Goal: Task Accomplishment & Management: Manage account settings

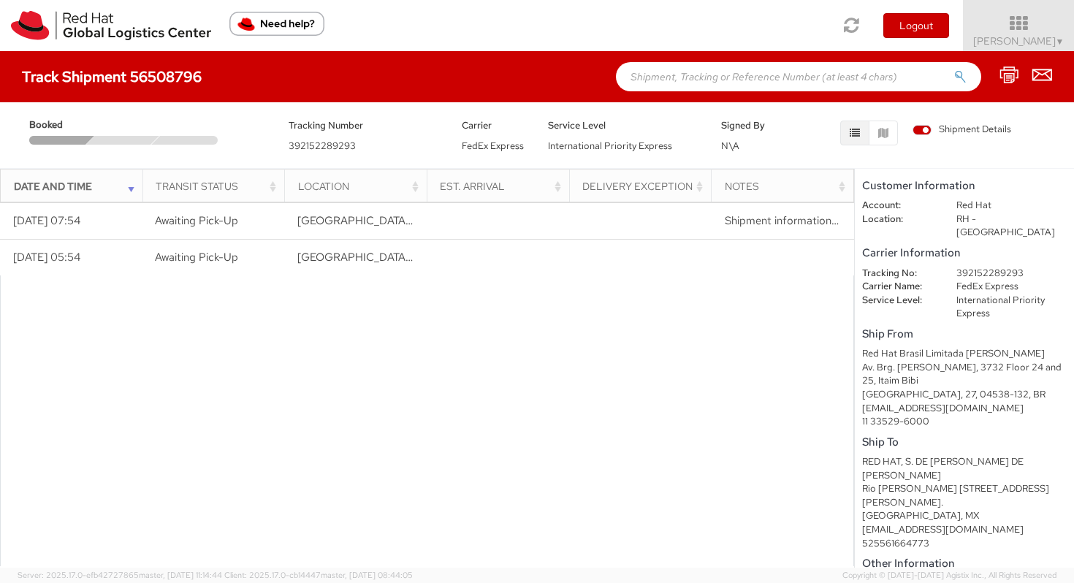
scroll to position [77, 0]
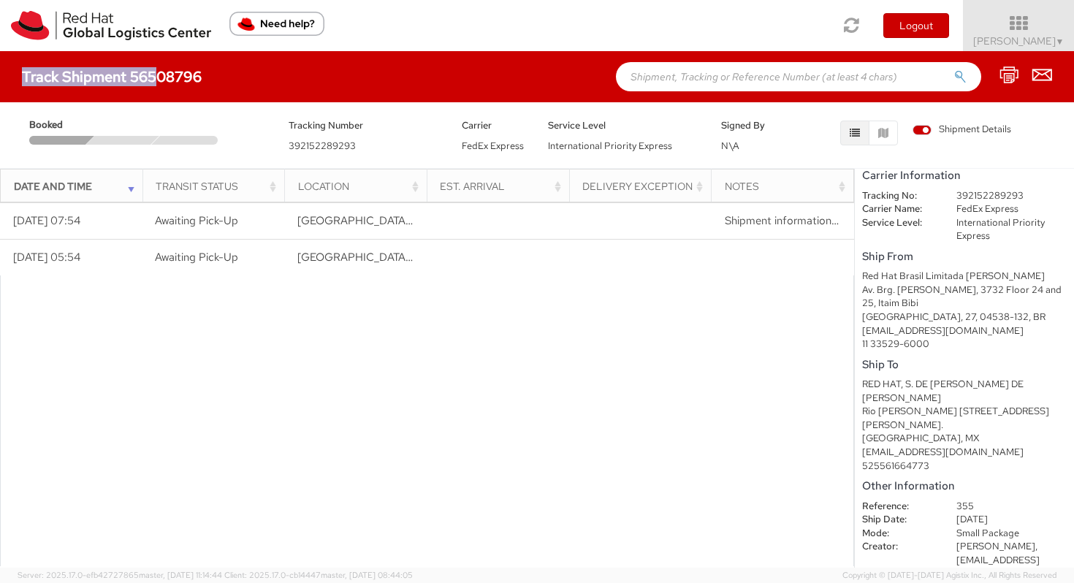
drag, startPoint x: 207, startPoint y: 78, endPoint x: 158, endPoint y: 77, distance: 49.0
click at [158, 77] on div "Track Shipment 56508796" at bounding box center [119, 77] width 194 height 16
click at [158, 76] on h4 "Track Shipment 56508796" at bounding box center [112, 77] width 180 height 16
click at [772, 150] on div "Signed By N\A" at bounding box center [753, 135] width 86 height 37
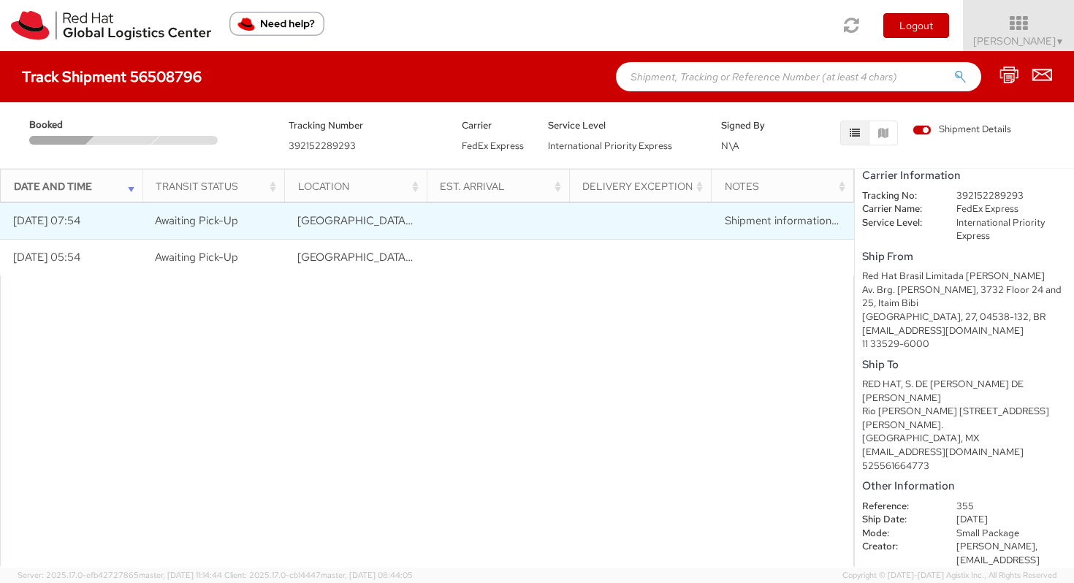
click at [838, 223] on span "Shipment information sent to FedEx" at bounding box center [813, 220] width 177 height 15
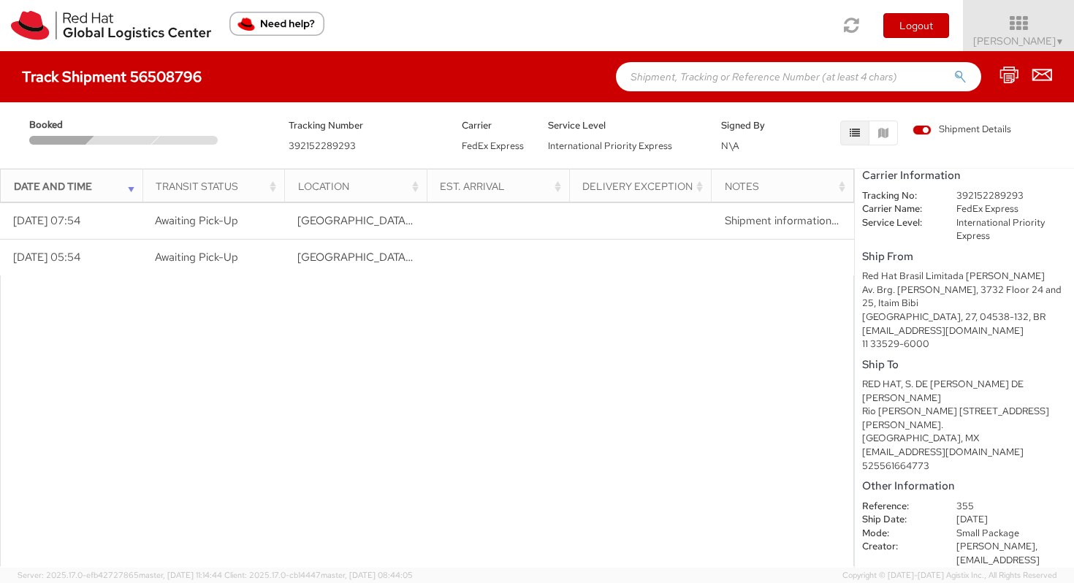
click at [118, 189] on div "Date and Time" at bounding box center [76, 186] width 124 height 15
click at [130, 187] on div "Date and Time" at bounding box center [76, 186] width 124 height 15
click at [93, 98] on div "Track Shipment 56508796" at bounding box center [537, 76] width 1074 height 51
click at [1059, 7] on link "Vitoria Alencar ▼" at bounding box center [1018, 25] width 111 height 51
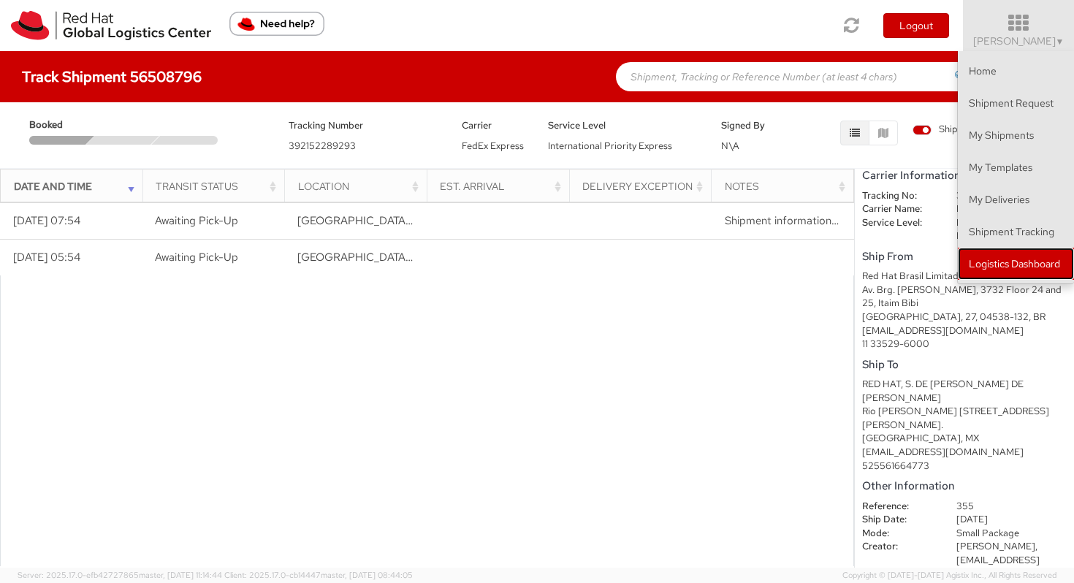
click at [993, 261] on link "Logistics Dashboard" at bounding box center [1016, 264] width 116 height 32
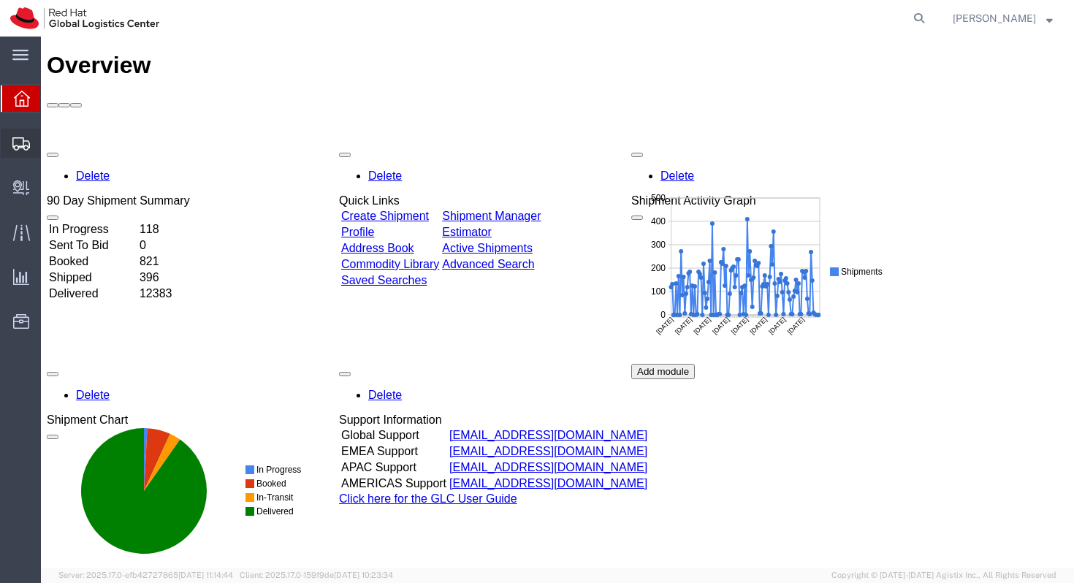
click at [28, 146] on icon at bounding box center [21, 143] width 18 height 13
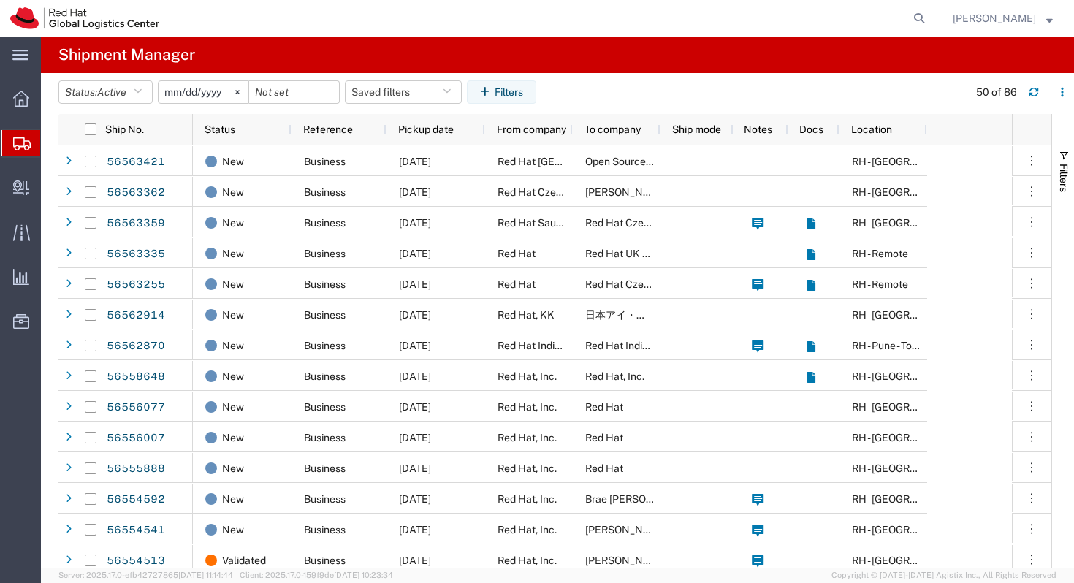
click at [210, 88] on input "2025-07-21" at bounding box center [203, 92] width 90 height 22
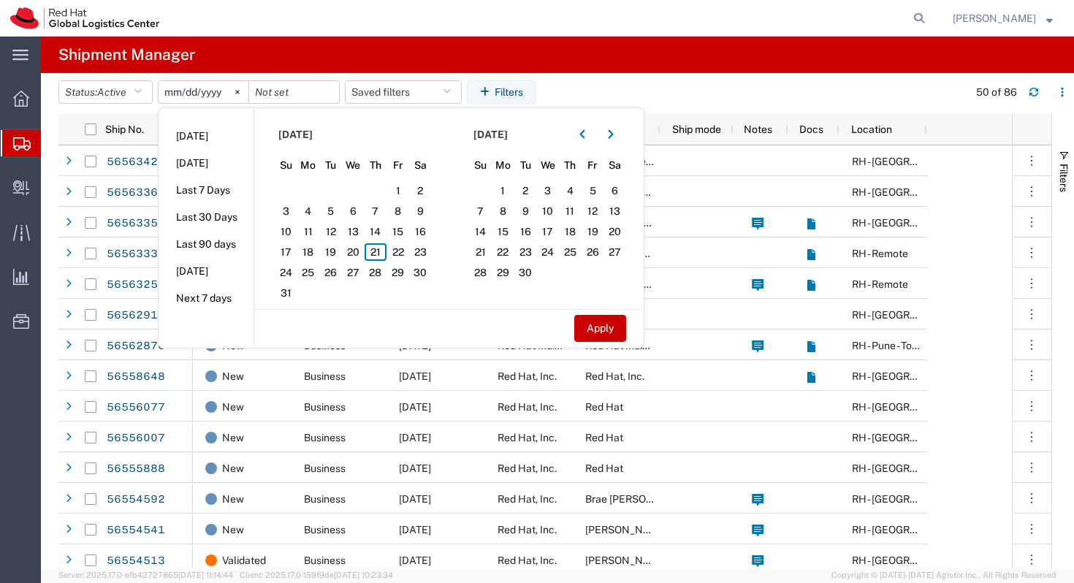
click at [185, 92] on input "2025-07-21" at bounding box center [203, 92] width 90 height 22
click at [271, 64] on agx-page-header "Shipment Manager" at bounding box center [557, 55] width 1033 height 37
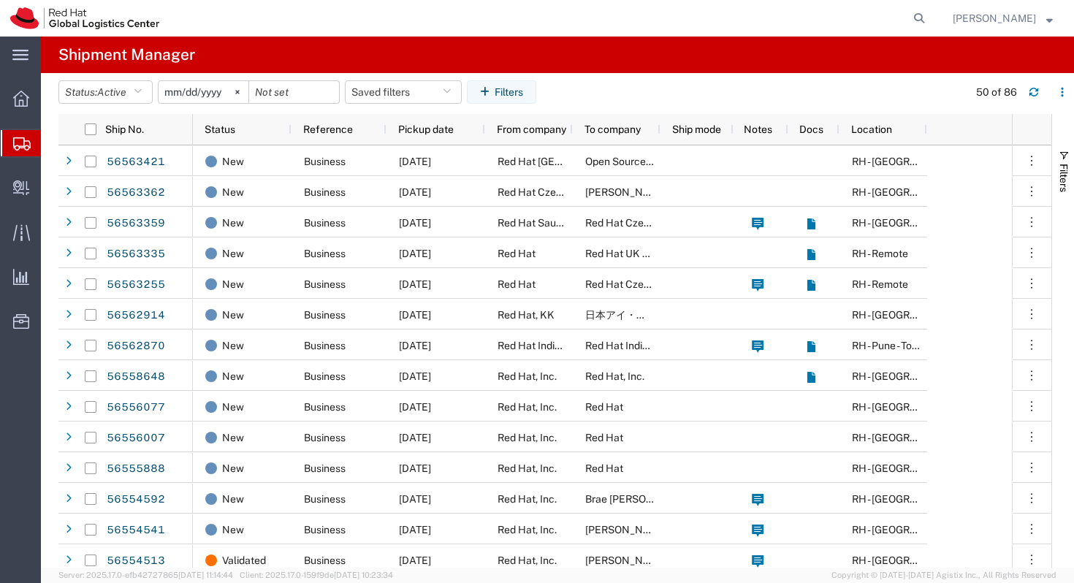
click at [214, 92] on input "2025-07-21" at bounding box center [203, 92] width 90 height 22
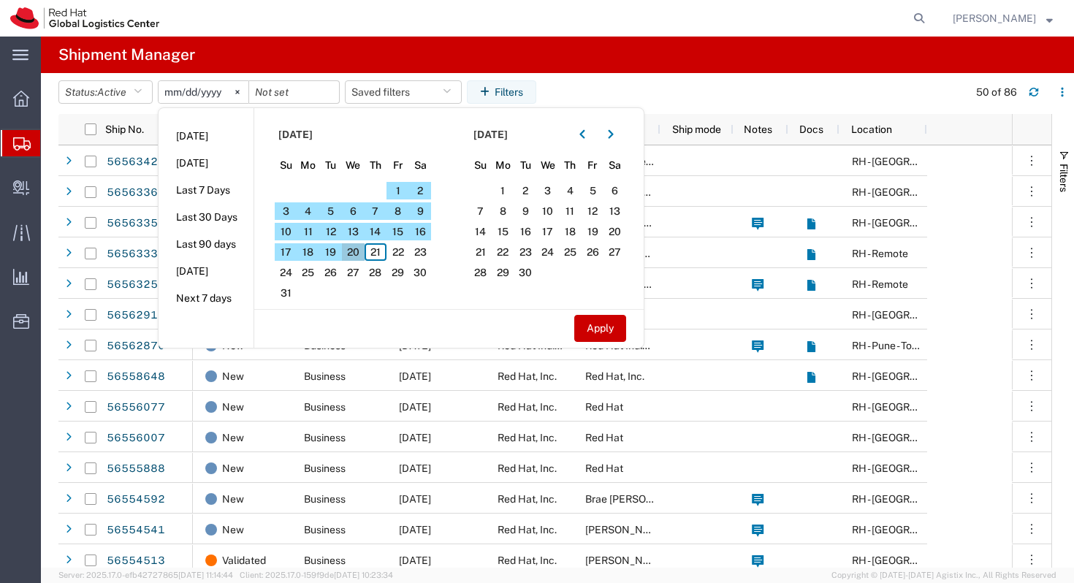
click at [356, 251] on span "20" at bounding box center [353, 252] width 23 height 18
click at [396, 237] on span "15" at bounding box center [397, 232] width 23 height 18
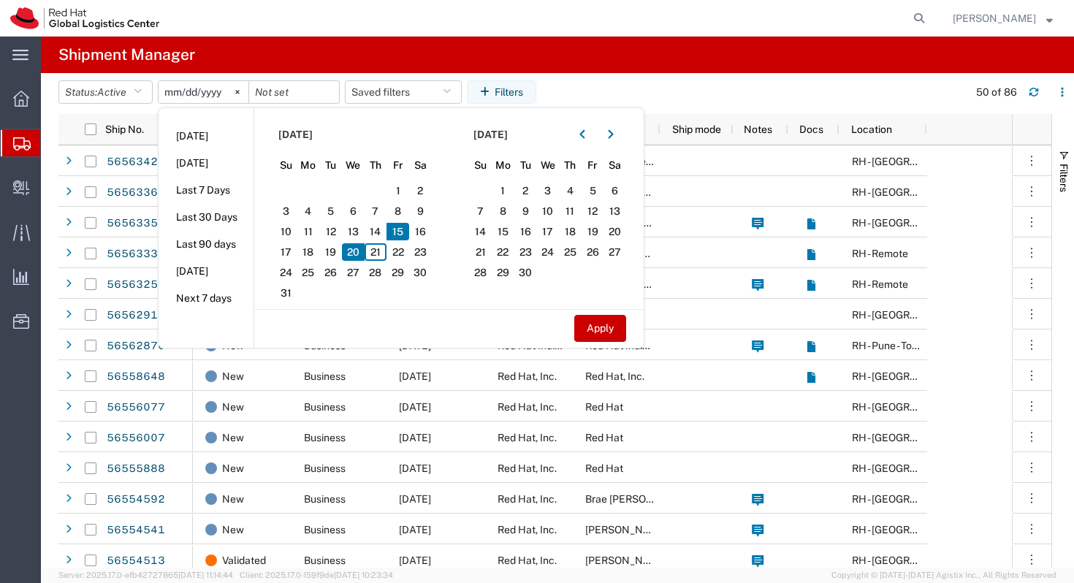
click at [350, 256] on span "20" at bounding box center [353, 252] width 23 height 18
click at [406, 231] on span "15" at bounding box center [397, 232] width 23 height 18
click at [604, 321] on button "Apply" at bounding box center [600, 328] width 52 height 27
type input "2025-08-20"
type input "2025-08-15"
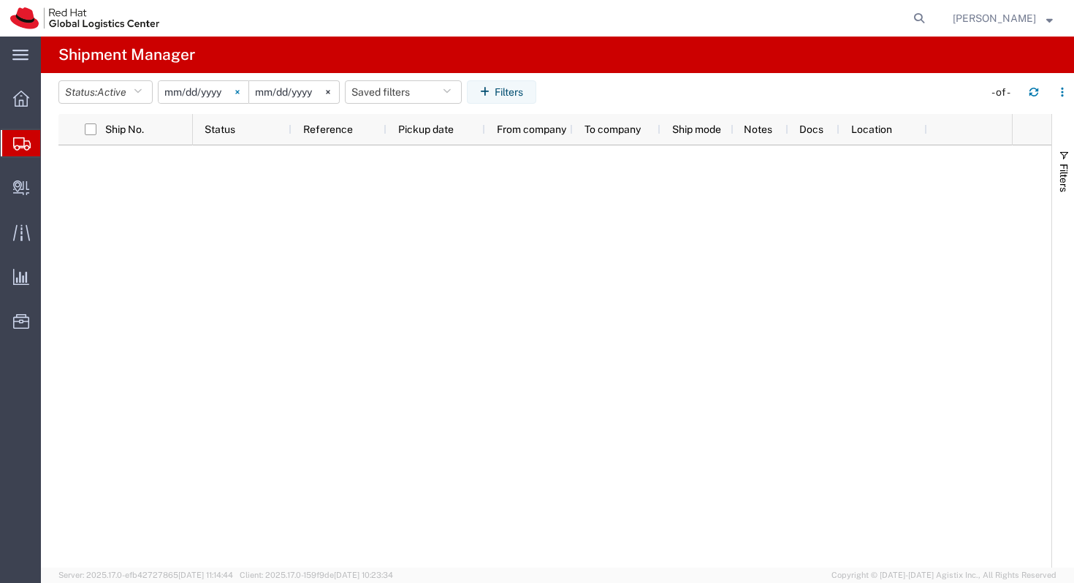
click at [246, 88] on svg-icon at bounding box center [237, 92] width 22 height 22
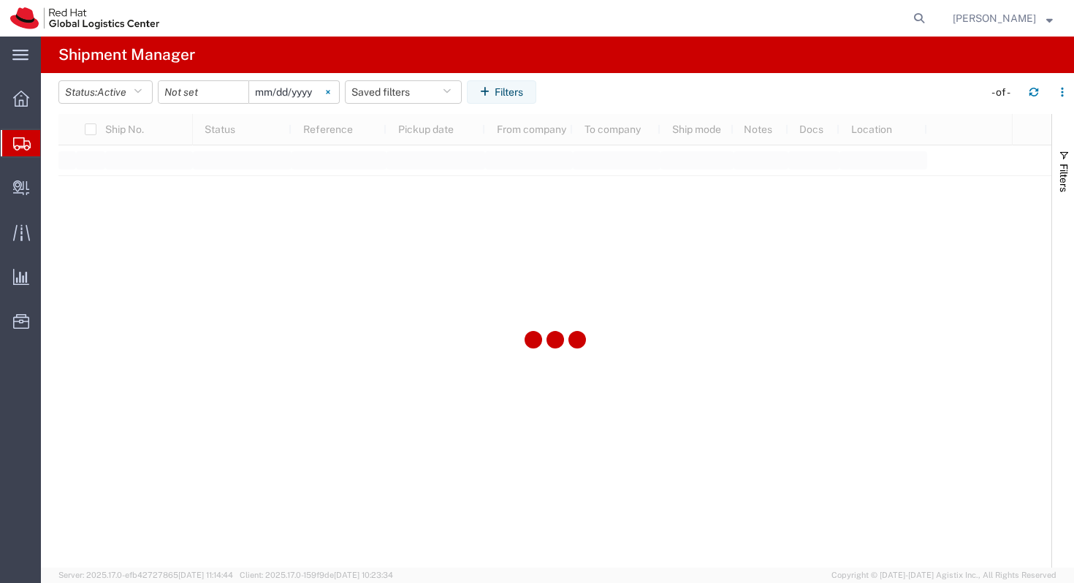
click at [324, 92] on svg-icon at bounding box center [328, 92] width 22 height 22
click at [215, 99] on input "date" at bounding box center [203, 92] width 90 height 22
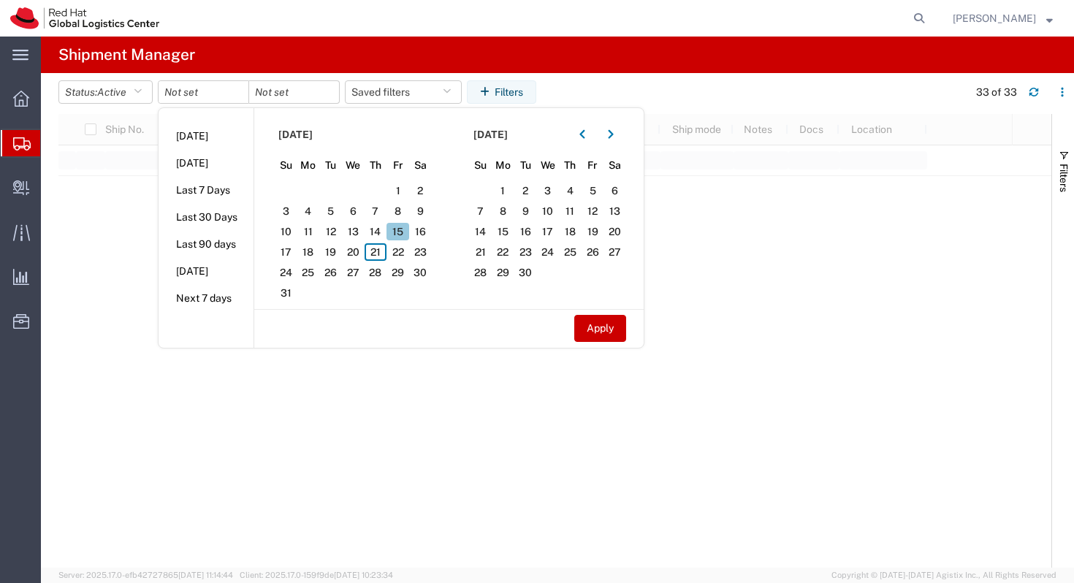
click at [405, 231] on span "15" at bounding box center [397, 232] width 23 height 18
click at [603, 326] on button "Apply" at bounding box center [600, 328] width 52 height 27
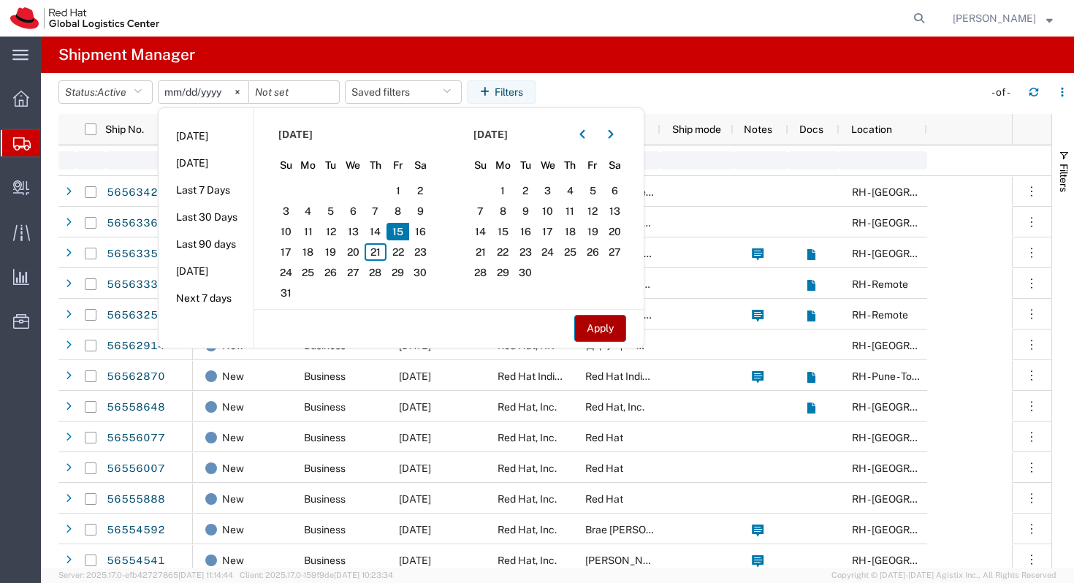
type input "2025-08-15"
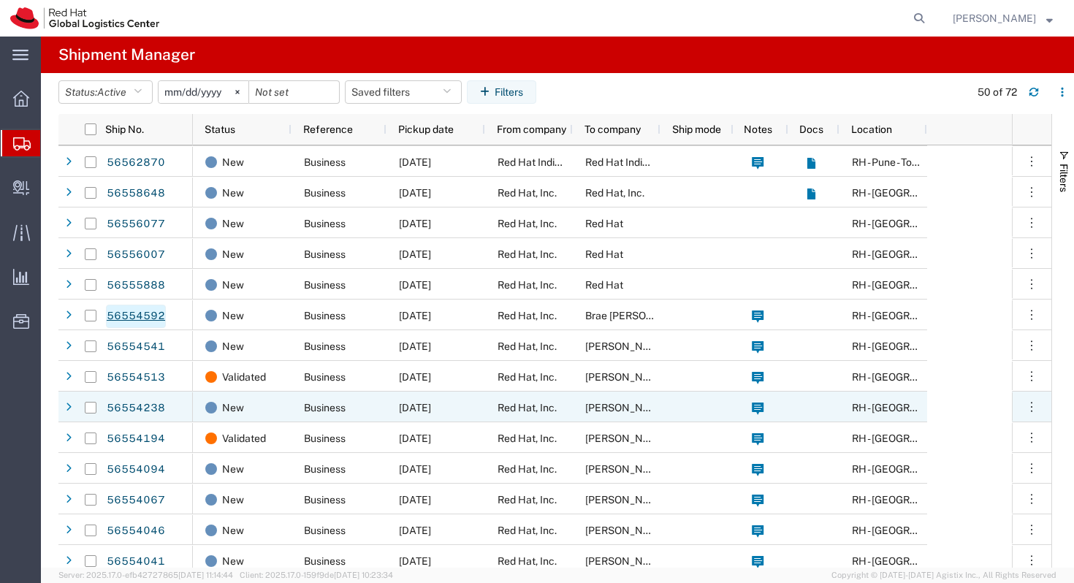
scroll to position [186, 0]
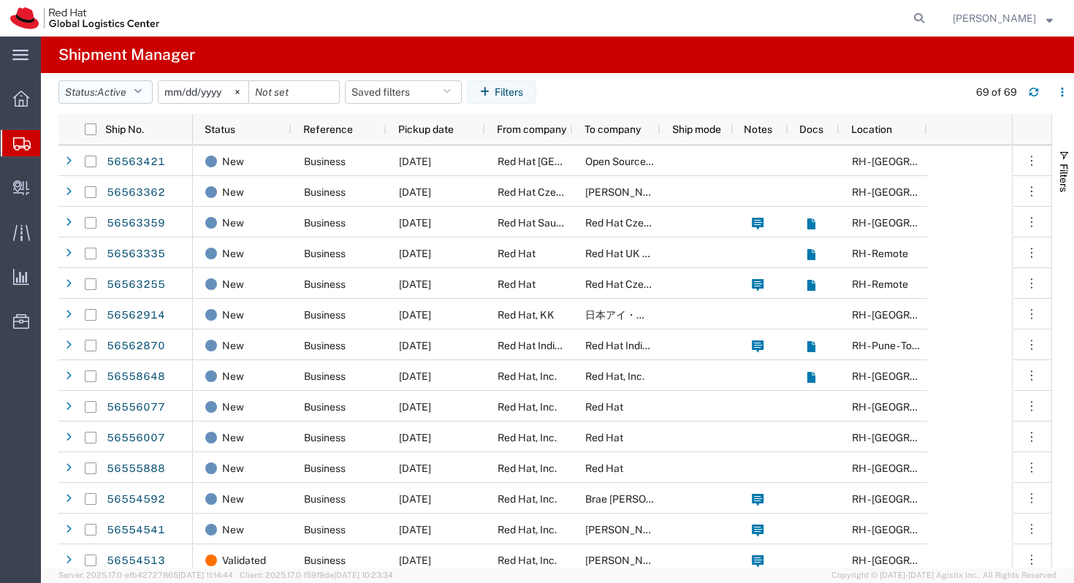
click at [131, 86] on button "Status: Active" at bounding box center [105, 91] width 94 height 23
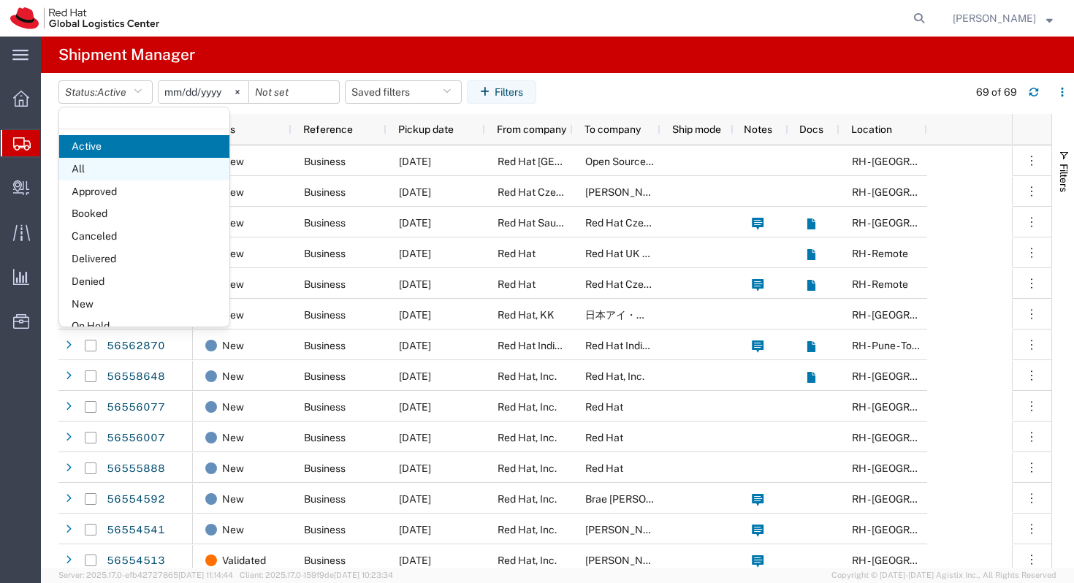
click at [118, 161] on span "All" at bounding box center [144, 169] width 170 height 23
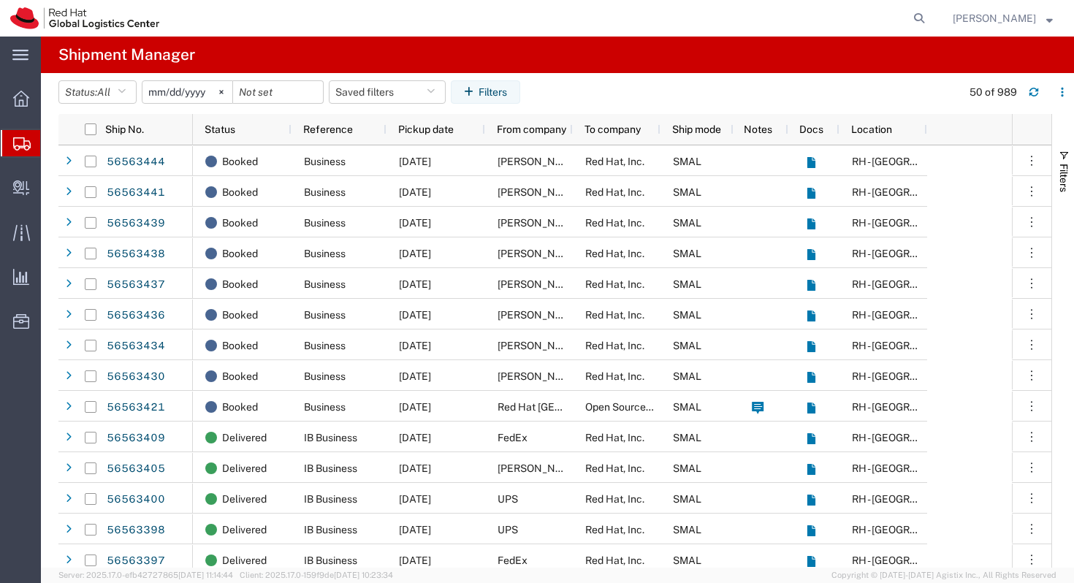
click at [192, 97] on input "2025-08-15" at bounding box center [187, 92] width 90 height 22
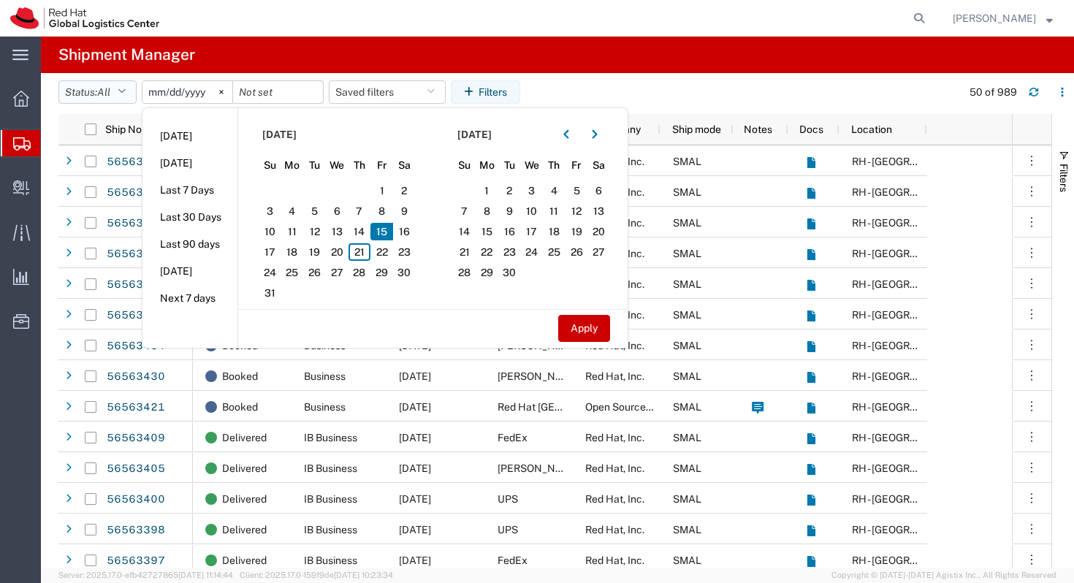
click at [110, 92] on span "All" at bounding box center [103, 92] width 13 height 12
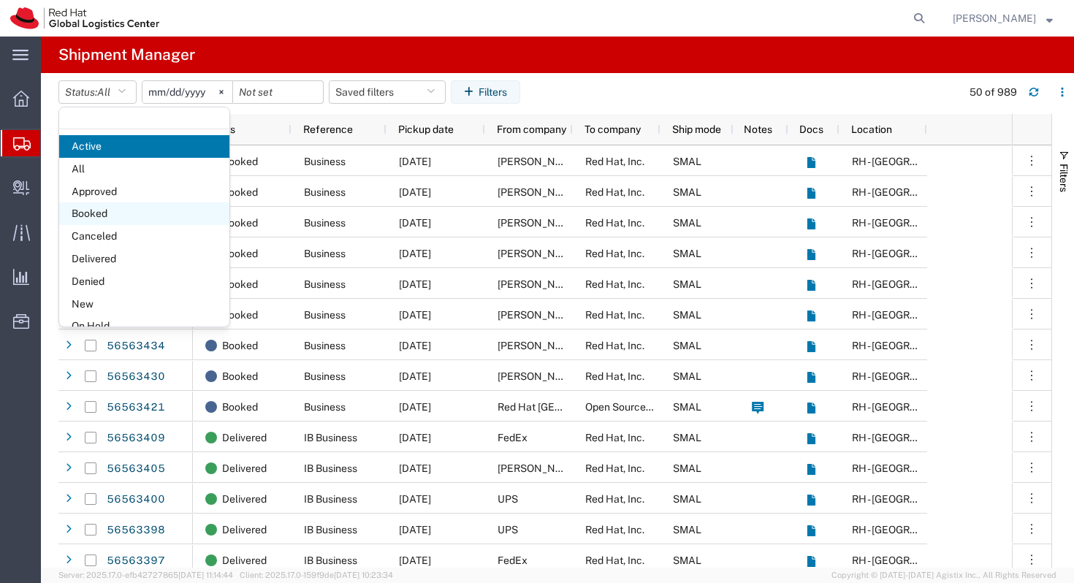
click at [120, 206] on span "Booked" at bounding box center [144, 213] width 170 height 23
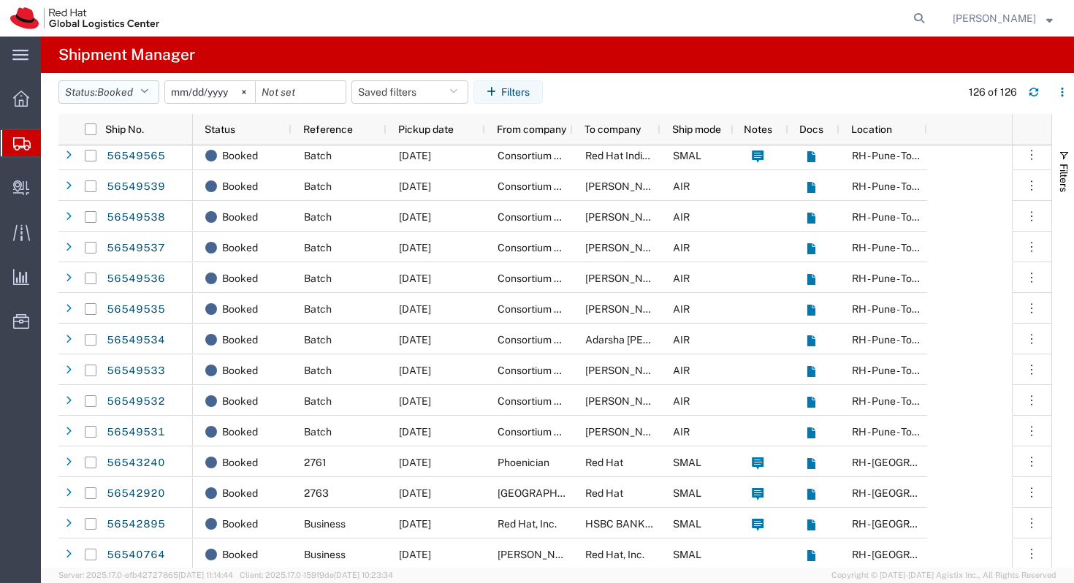
click at [131, 90] on span "Booked" at bounding box center [115, 92] width 36 height 12
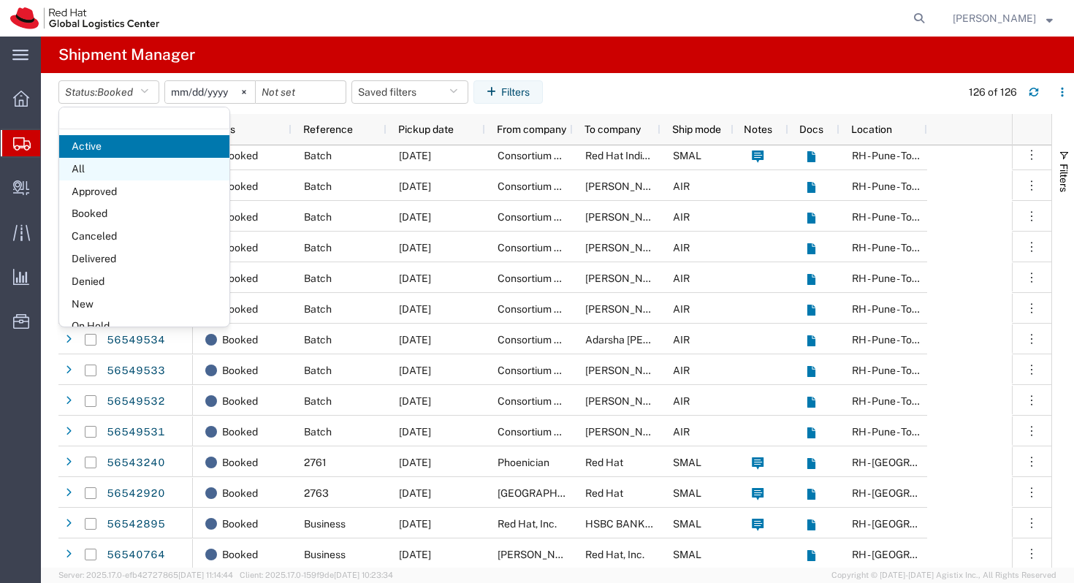
click at [137, 164] on span "All" at bounding box center [144, 169] width 170 height 23
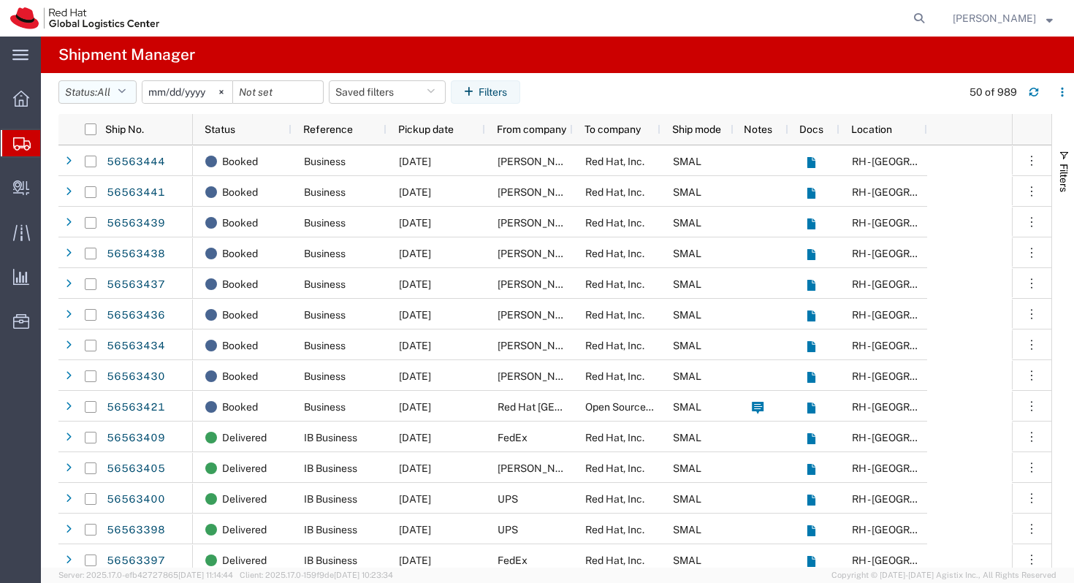
click at [123, 99] on button "Status: All" at bounding box center [97, 91] width 78 height 23
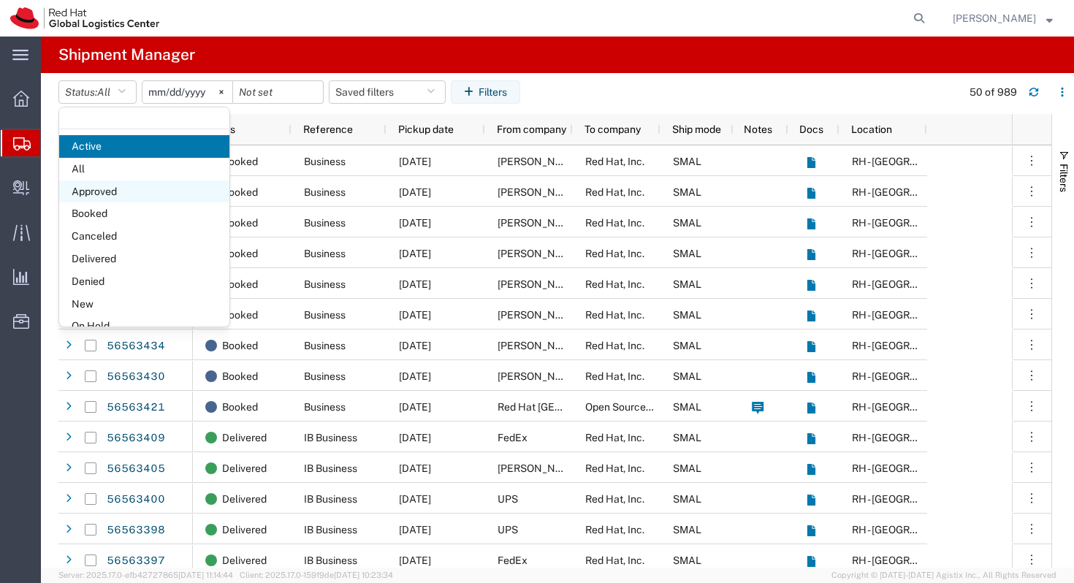
click at [130, 194] on span "Approved" at bounding box center [144, 191] width 170 height 23
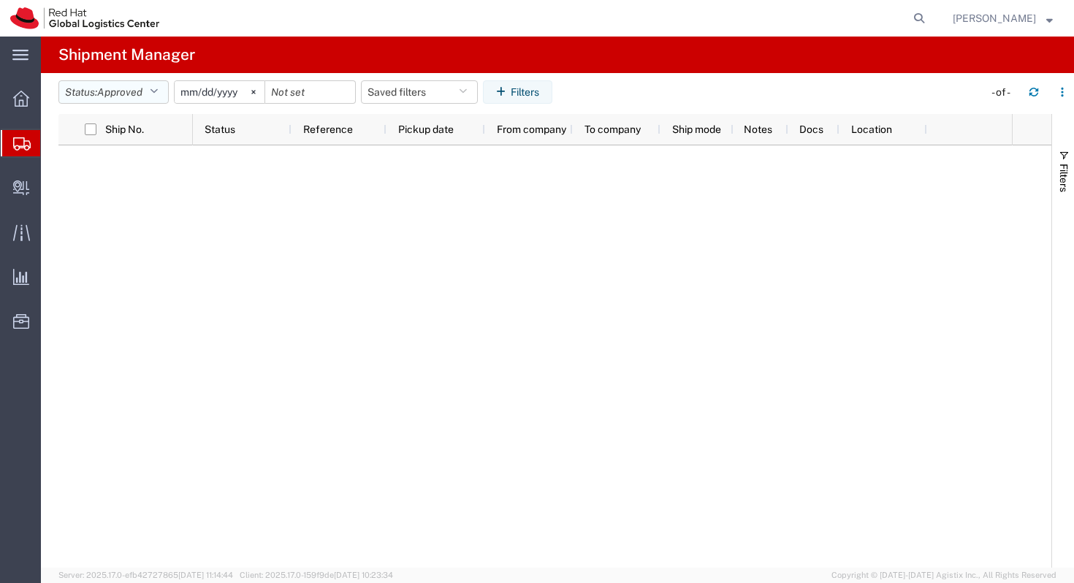
click at [142, 87] on span "Approved" at bounding box center [119, 92] width 45 height 12
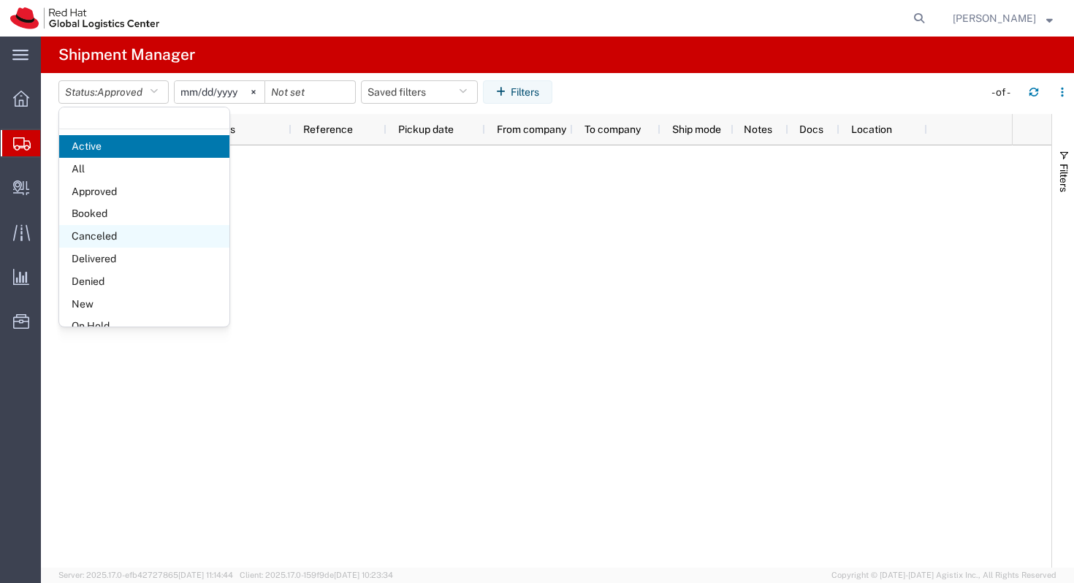
click at [139, 234] on span "Canceled" at bounding box center [144, 236] width 170 height 23
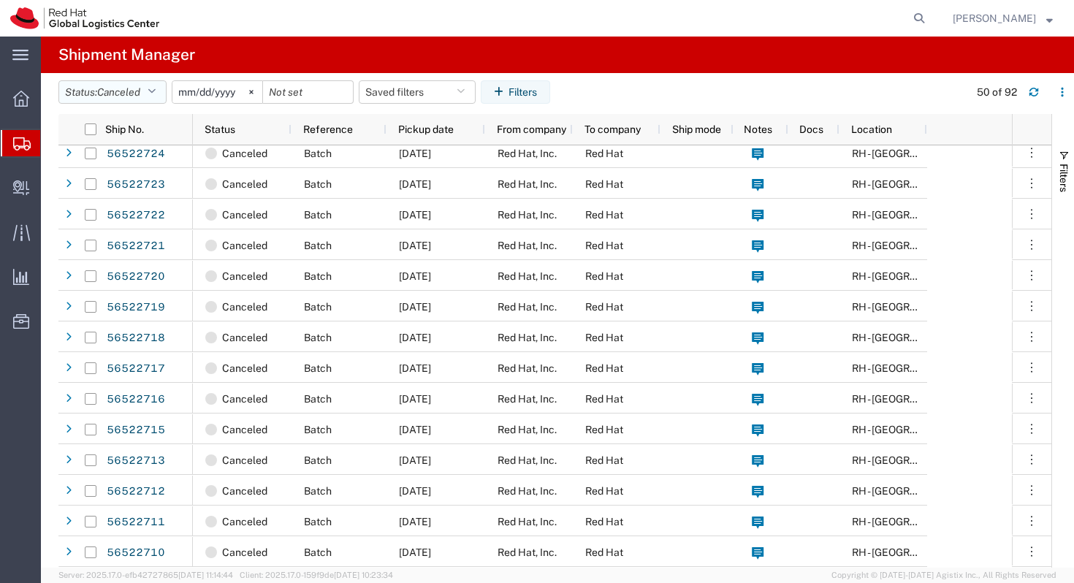
click at [147, 95] on button "Status: Canceled" at bounding box center [112, 91] width 108 height 23
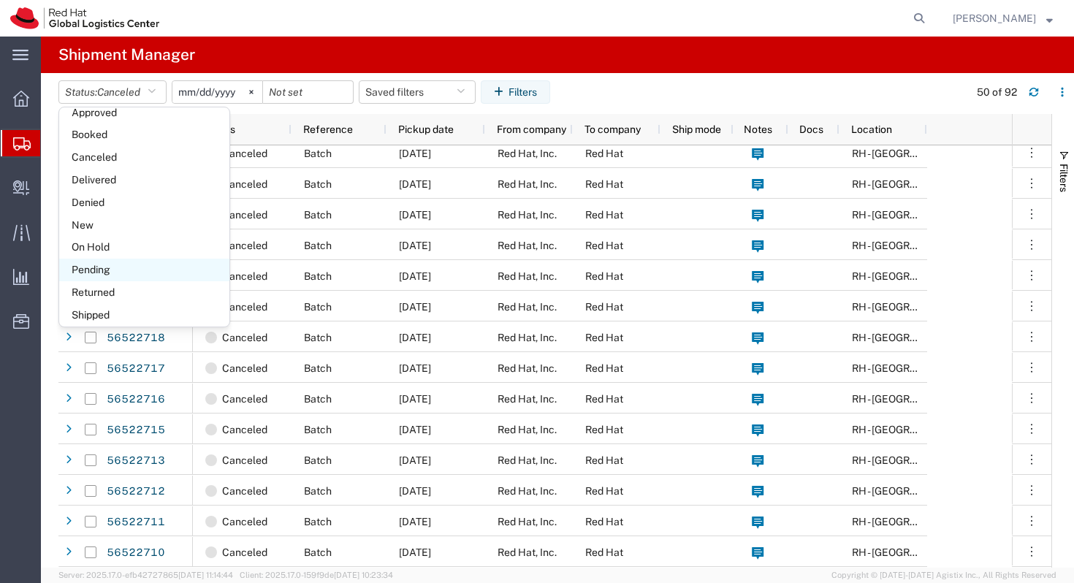
click at [121, 272] on span "Pending" at bounding box center [144, 270] width 170 height 23
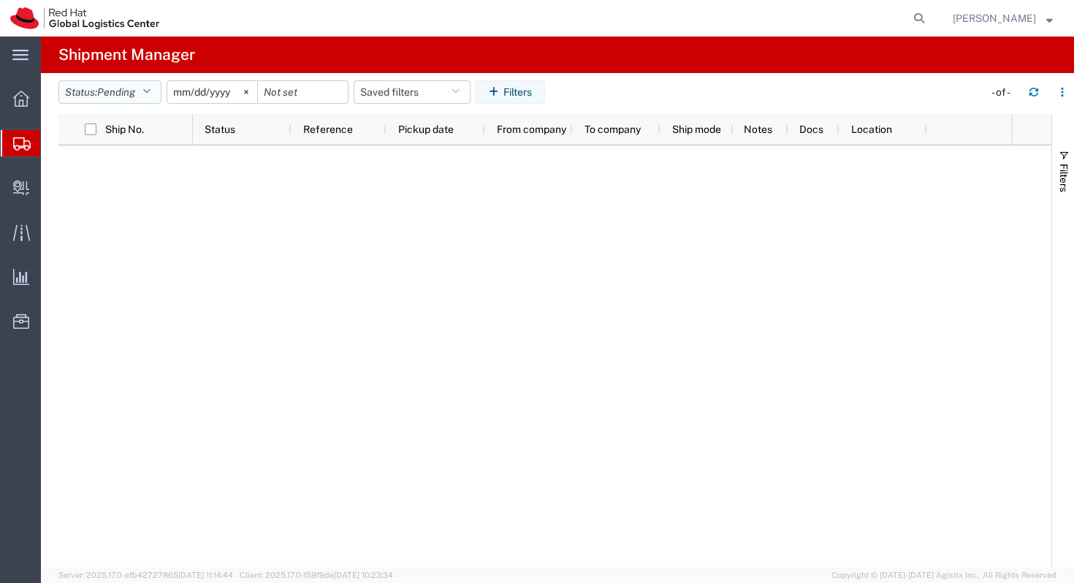
click at [132, 88] on span "Pending" at bounding box center [116, 92] width 38 height 12
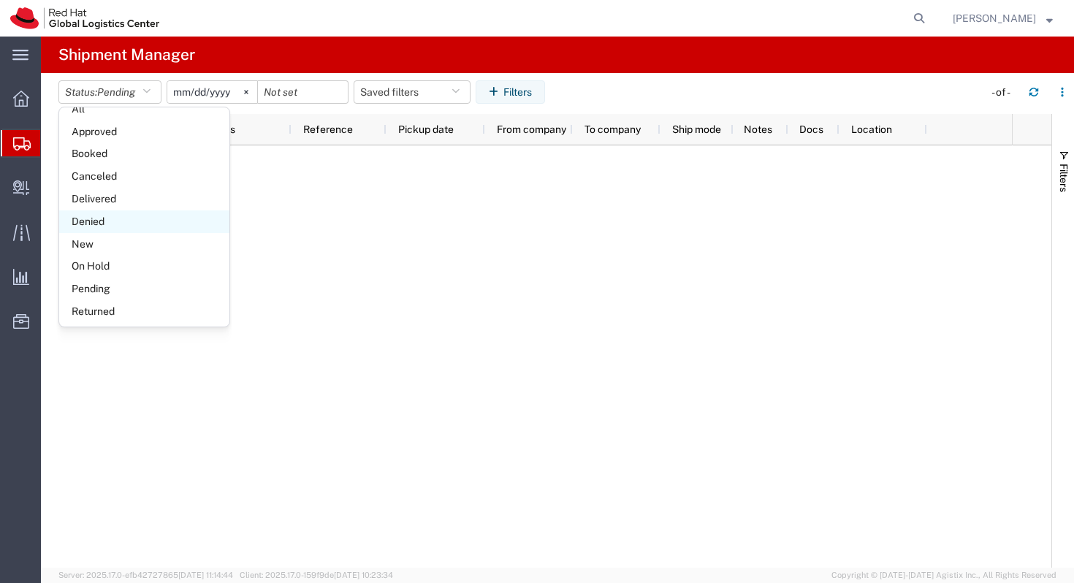
click at [123, 218] on span "Denied" at bounding box center [144, 221] width 170 height 23
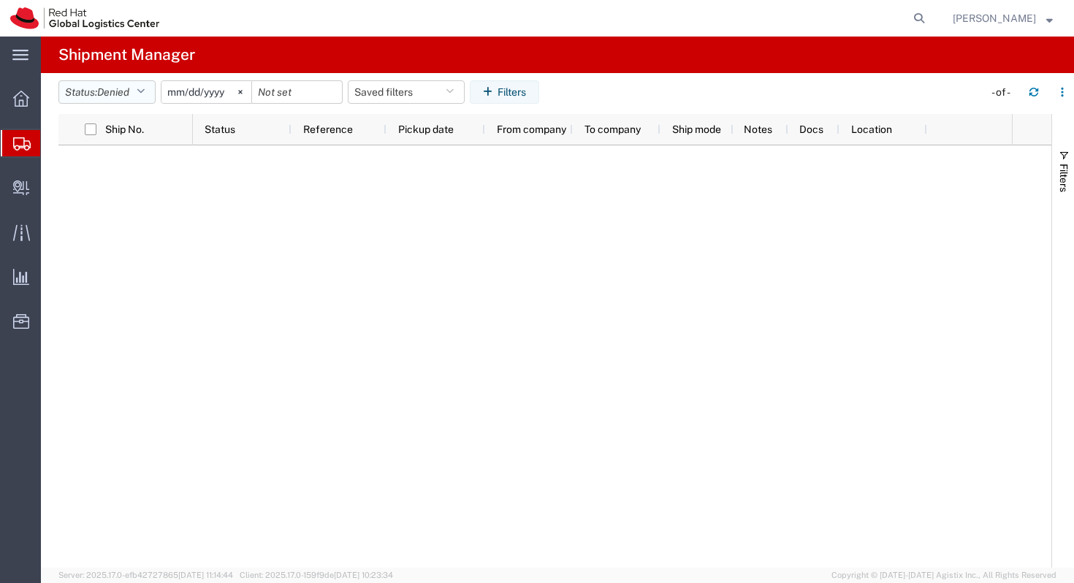
click at [140, 90] on button "Status: Denied" at bounding box center [106, 91] width 97 height 23
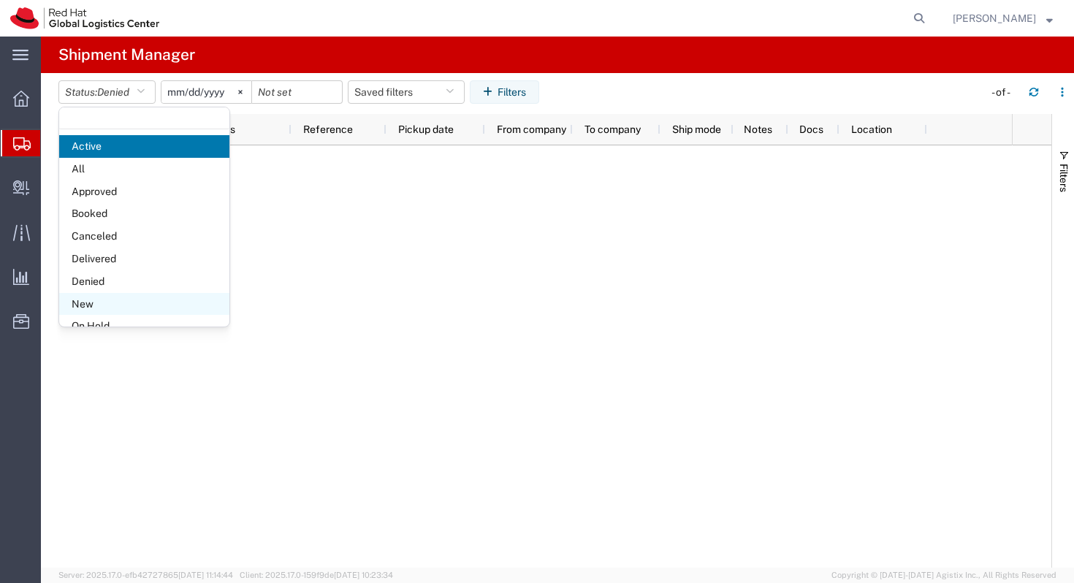
click at [107, 310] on span "New" at bounding box center [144, 304] width 170 height 23
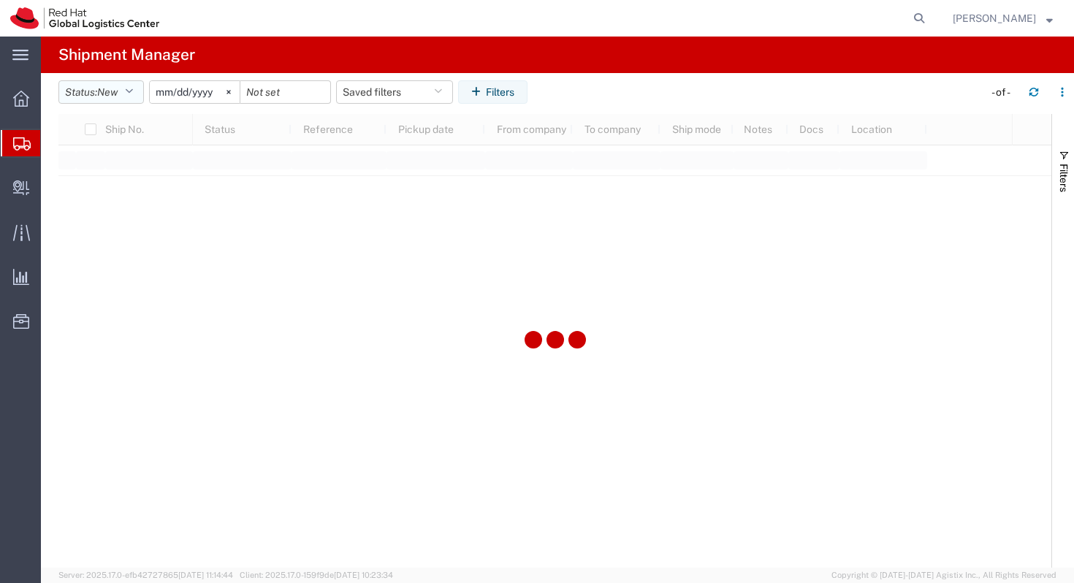
click at [133, 92] on icon "button" at bounding box center [129, 92] width 8 height 10
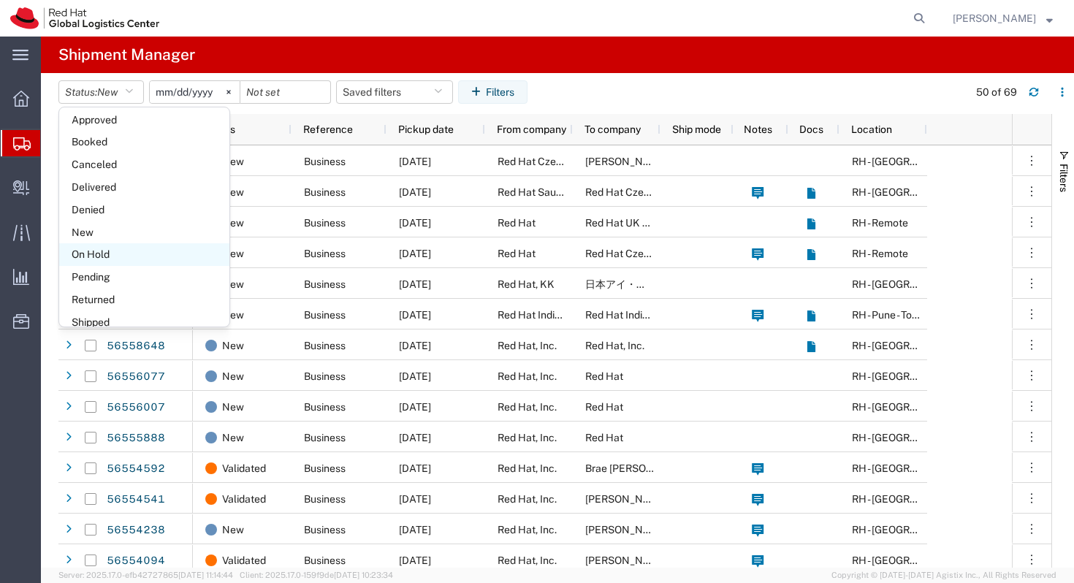
click at [109, 260] on span "On Hold" at bounding box center [144, 254] width 170 height 23
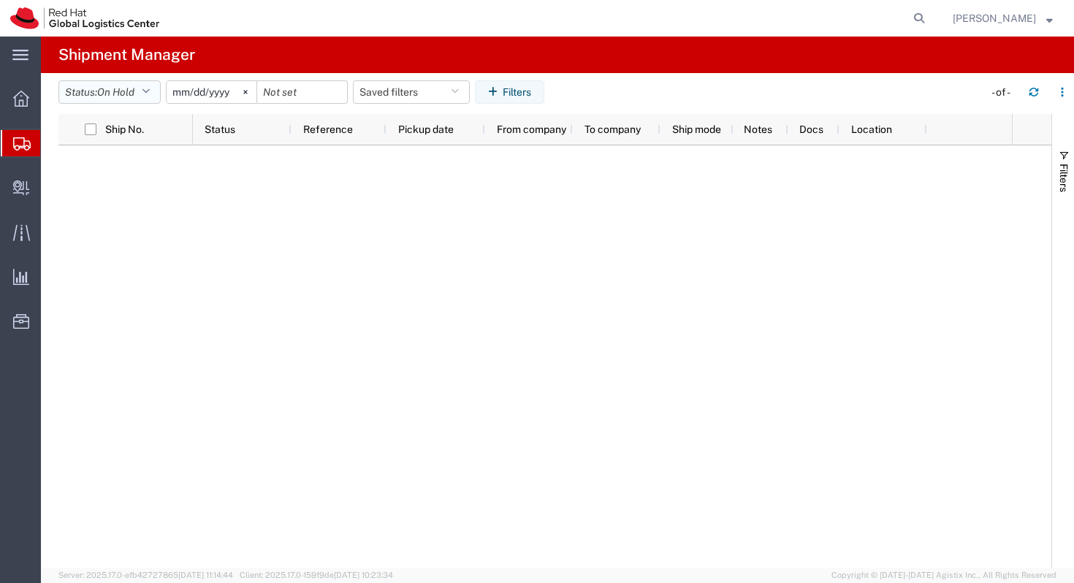
click at [148, 85] on button "Status: On Hold" at bounding box center [109, 91] width 102 height 23
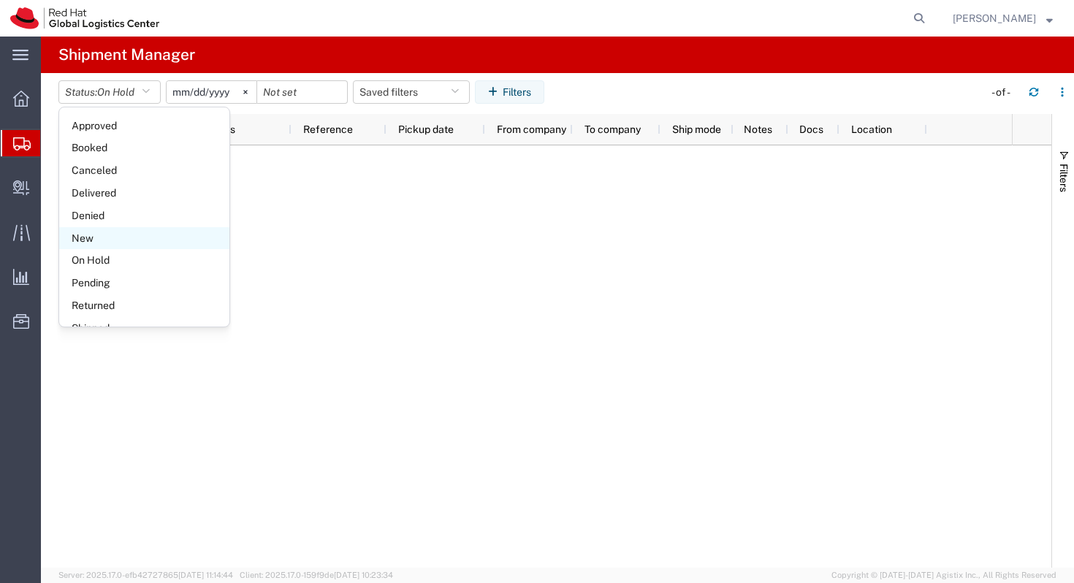
click at [116, 239] on span "New" at bounding box center [144, 238] width 170 height 23
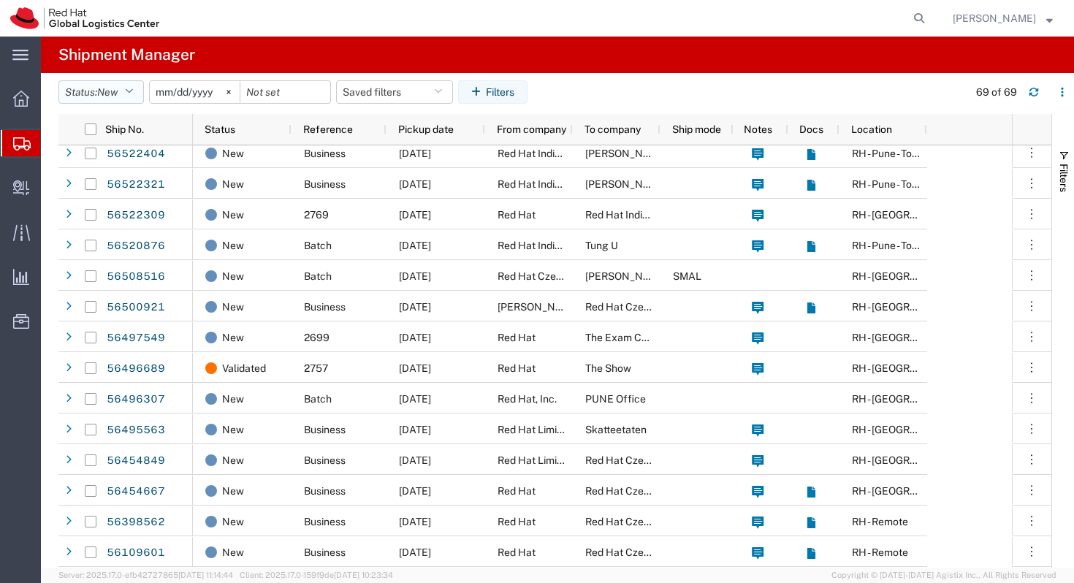
click at [131, 87] on icon "button" at bounding box center [129, 92] width 8 height 10
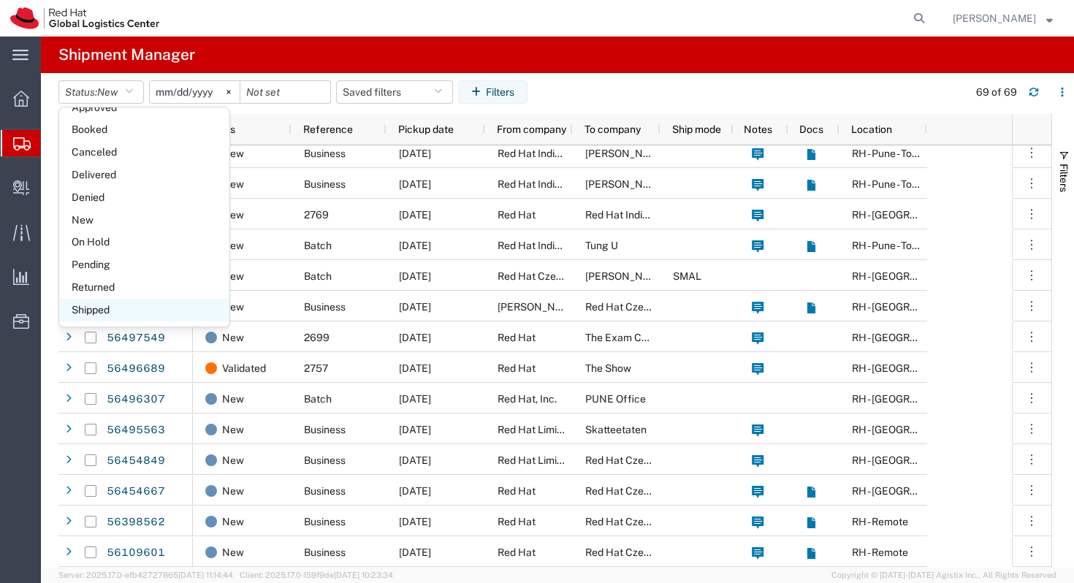
click at [125, 309] on span "Shipped" at bounding box center [144, 310] width 170 height 23
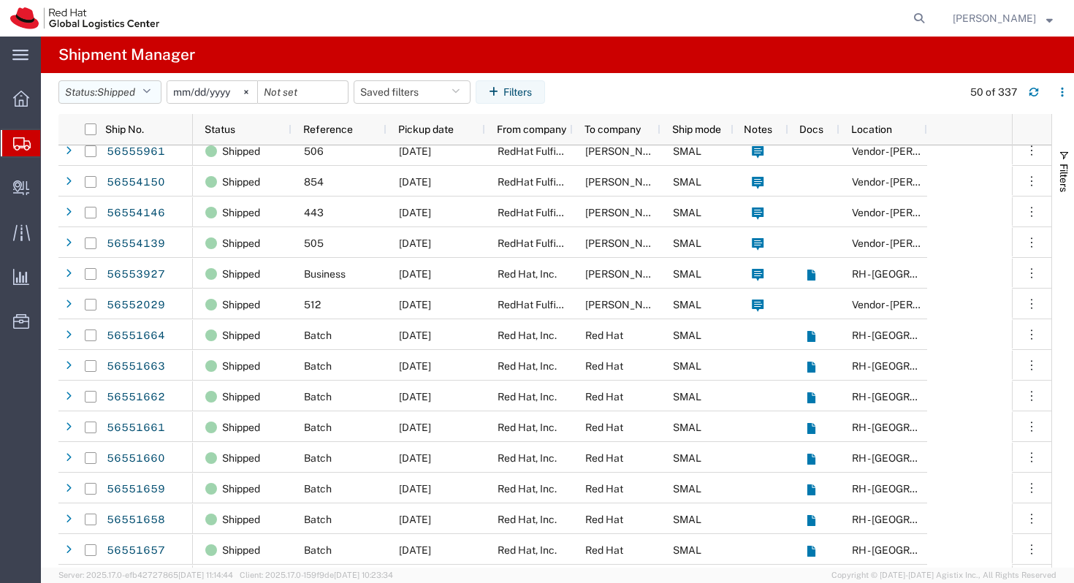
click at [146, 87] on button "Status: Shipped" at bounding box center [109, 91] width 103 height 23
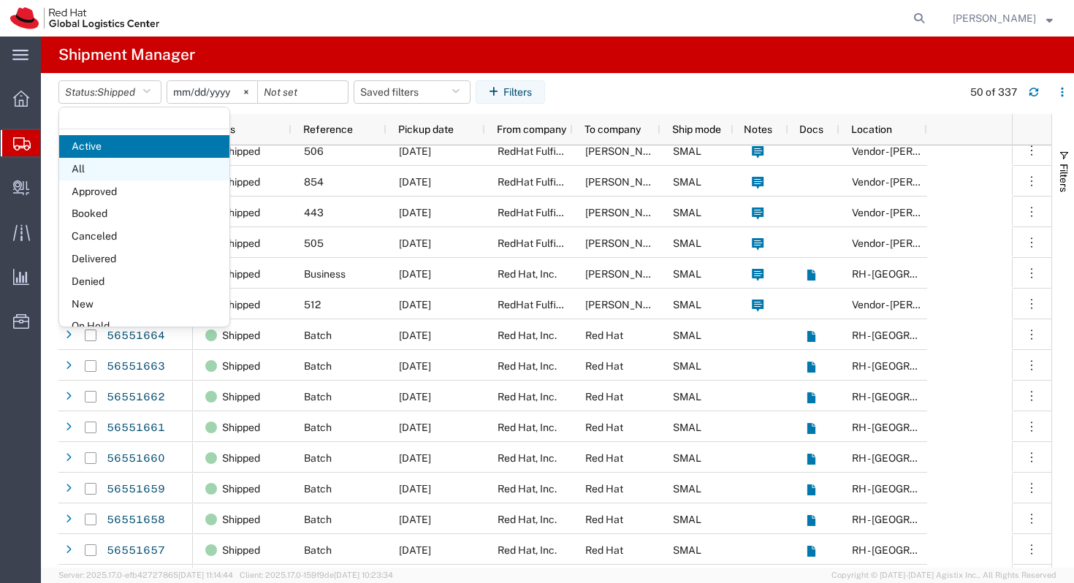
click at [136, 172] on span "All" at bounding box center [144, 169] width 170 height 23
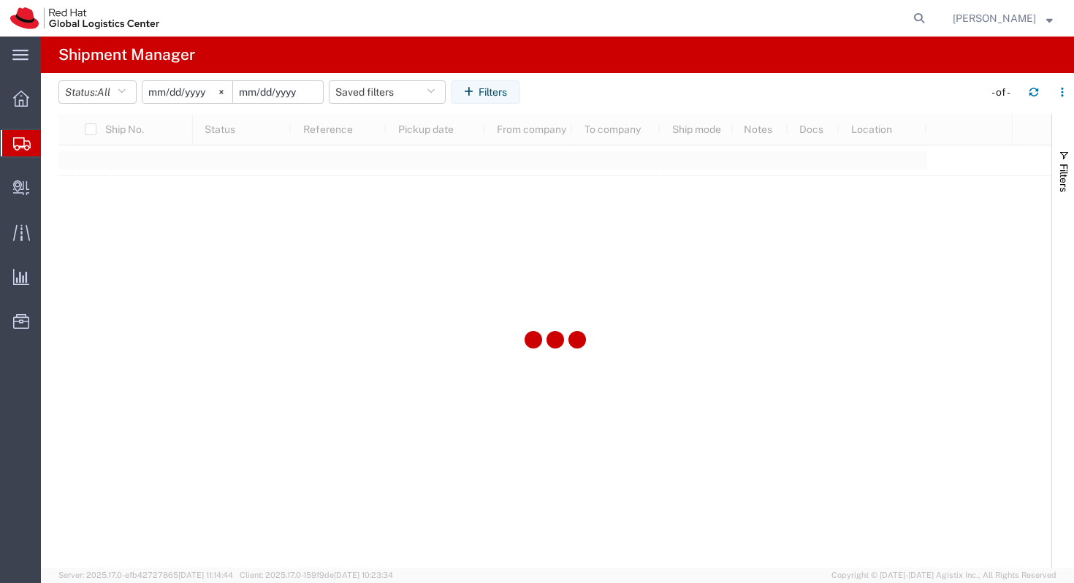
click at [278, 85] on input "date" at bounding box center [278, 92] width 90 height 22
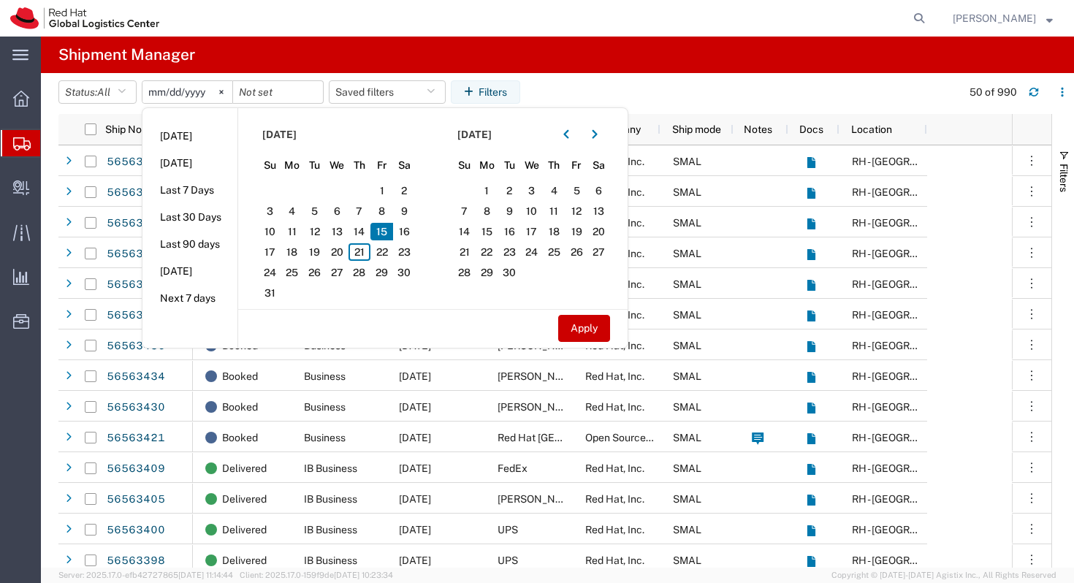
click at [389, 229] on span "15" at bounding box center [381, 232] width 23 height 18
click at [386, 234] on span "15" at bounding box center [381, 232] width 23 height 18
click at [295, 252] on span "18" at bounding box center [292, 252] width 23 height 18
click at [387, 233] on span "15" at bounding box center [381, 232] width 23 height 18
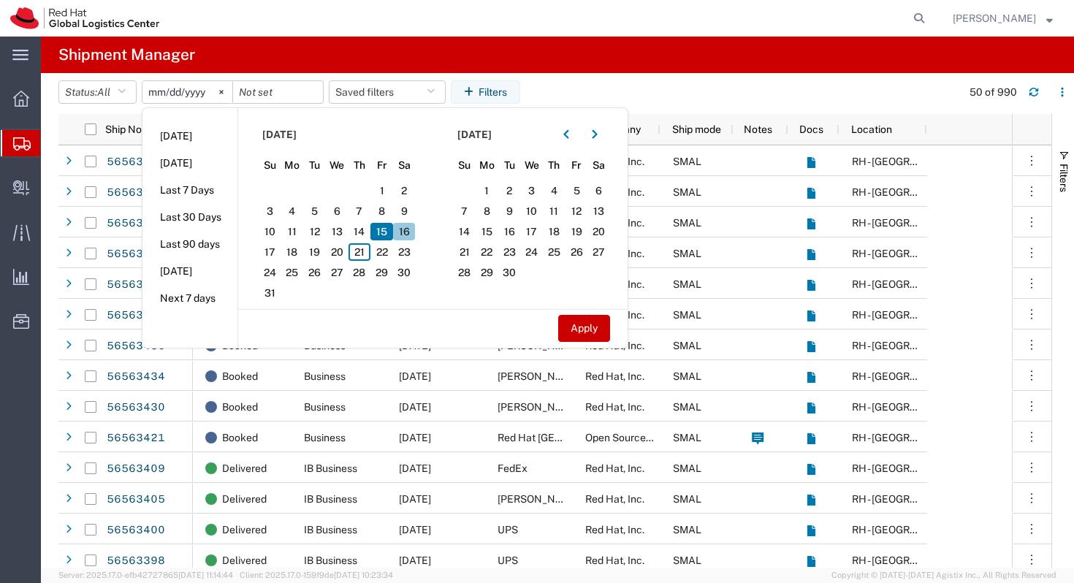
click at [410, 232] on span "16" at bounding box center [404, 232] width 23 height 18
click at [581, 321] on button "Apply" at bounding box center [584, 328] width 52 height 27
type input "2025-08-16"
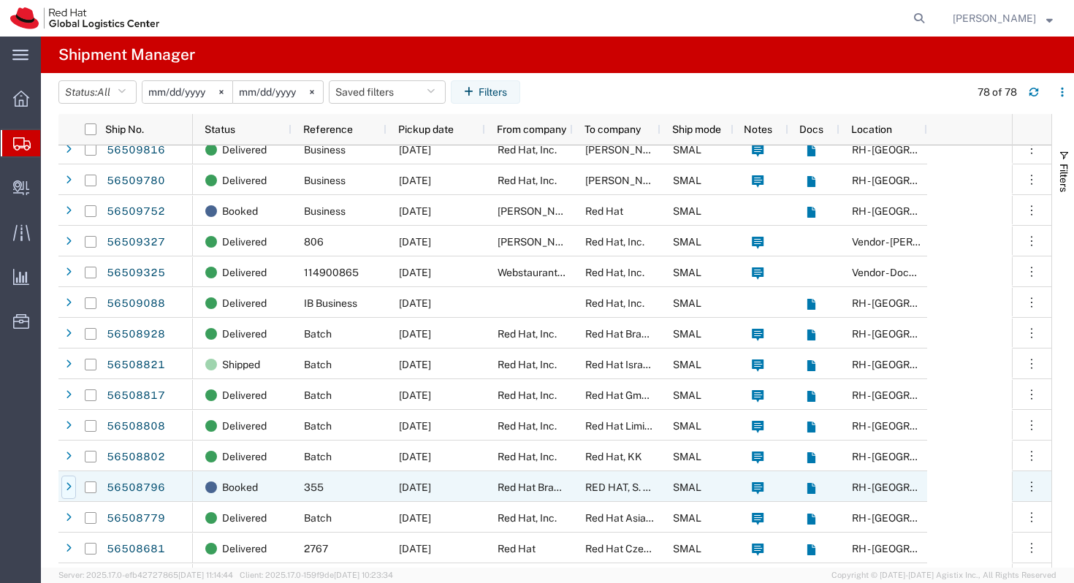
click at [68, 490] on icon at bounding box center [69, 487] width 6 height 10
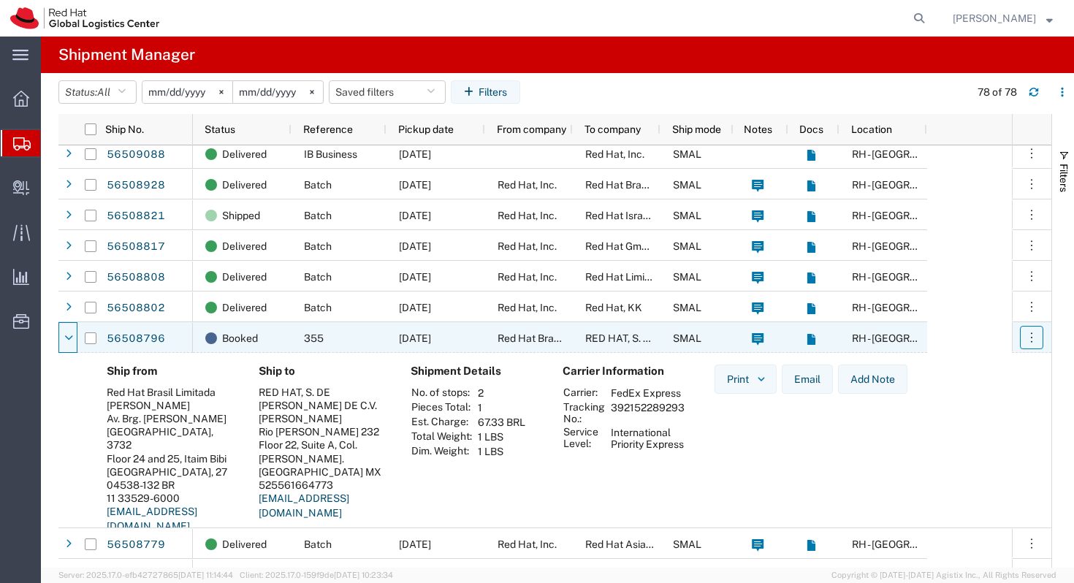
click at [1024, 331] on icon "button" at bounding box center [1031, 337] width 15 height 15
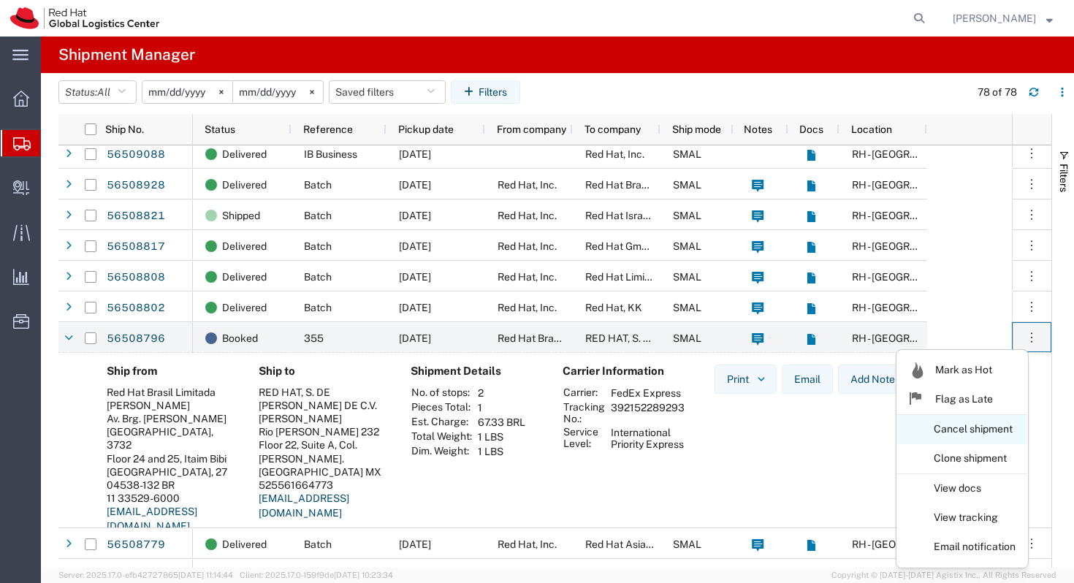
click at [971, 421] on link "Cancel shipment" at bounding box center [962, 429] width 130 height 26
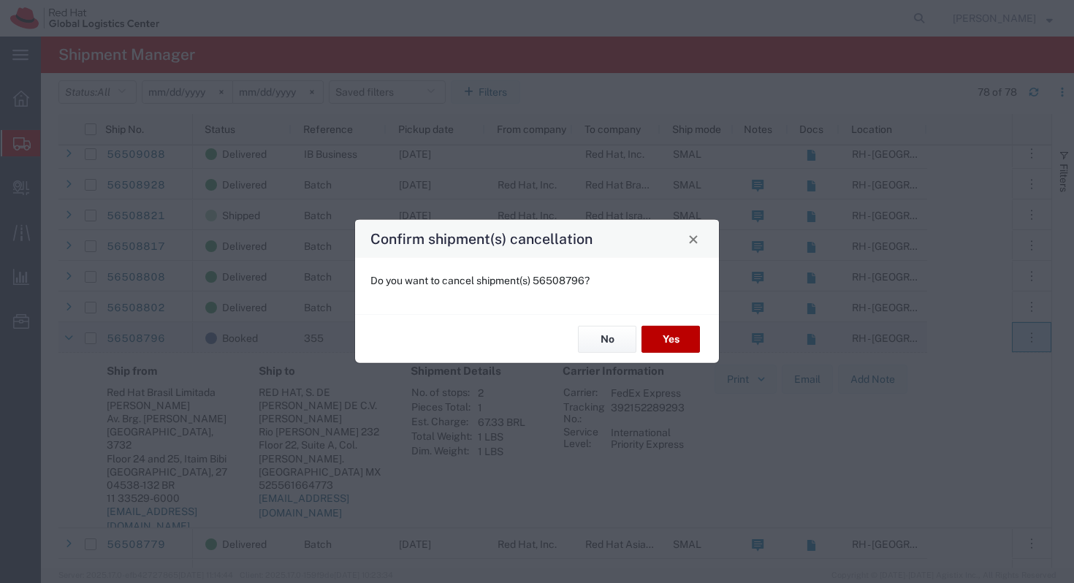
click at [699, 346] on button "Yes" at bounding box center [670, 339] width 58 height 27
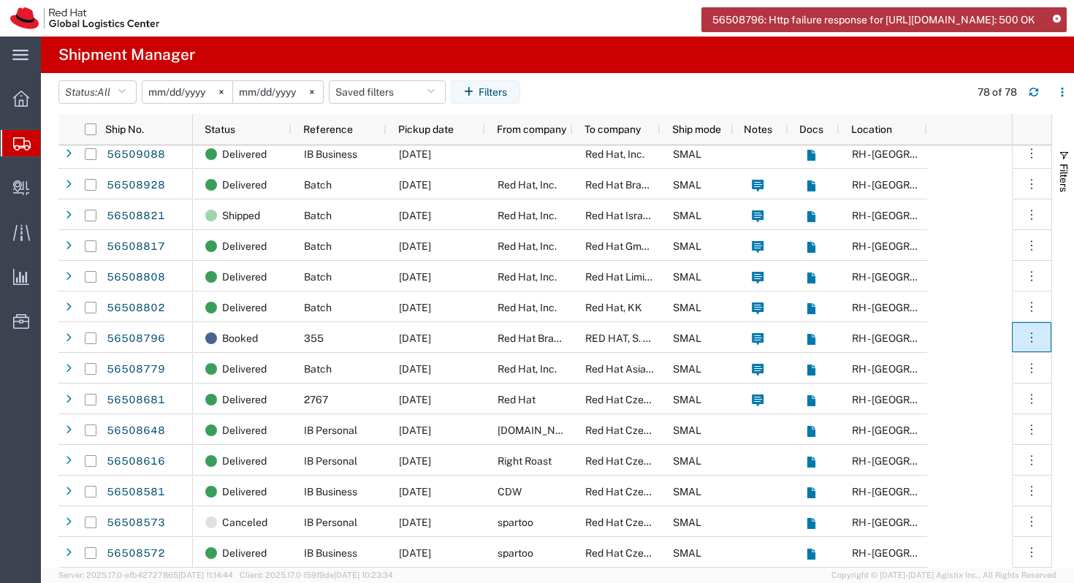
drag, startPoint x: 977, startPoint y: 34, endPoint x: 714, endPoint y: 32, distance: 263.7
click at [714, 28] on span "56508796: Http failure response for https://app.agistix.com/fs/api/web-api/canc…" at bounding box center [873, 19] width 323 height 15
copy span "https://app.agistix.com/fs/api/web-api/cancel-shipment:"
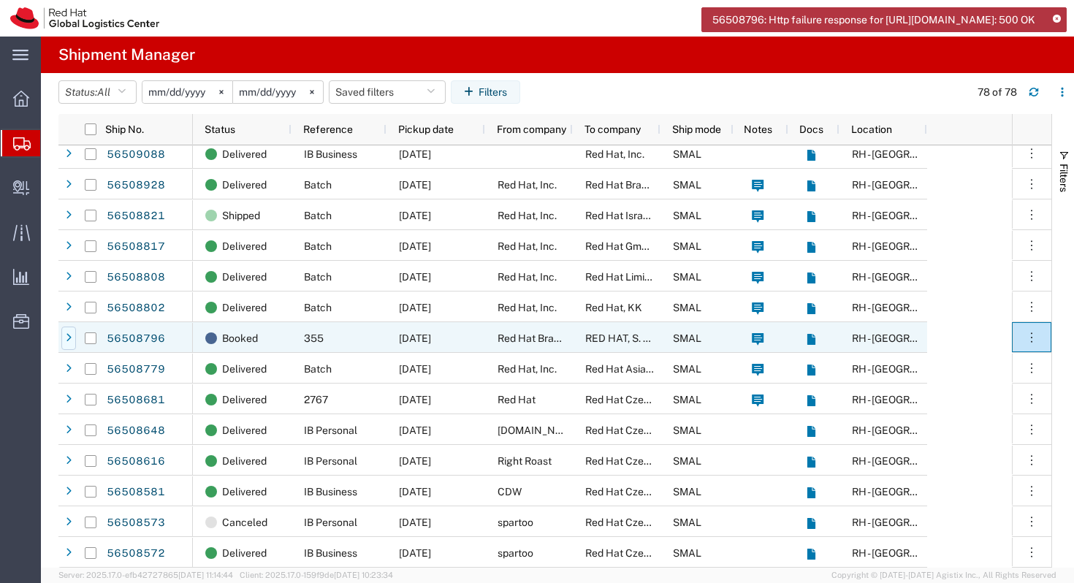
click at [74, 337] on div at bounding box center [68, 337] width 15 height 23
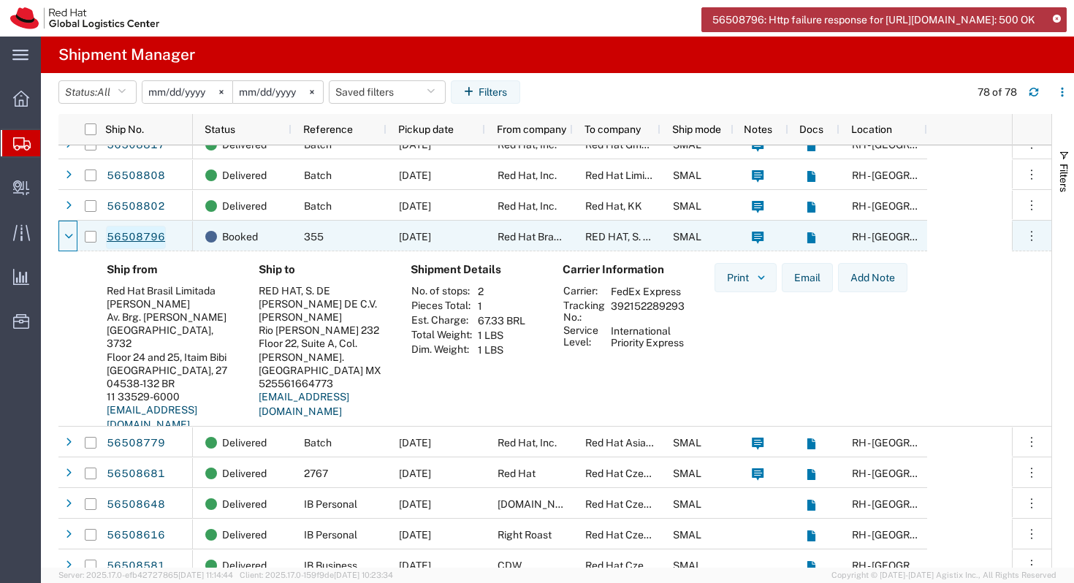
click at [148, 242] on link "56508796" at bounding box center [136, 237] width 60 height 23
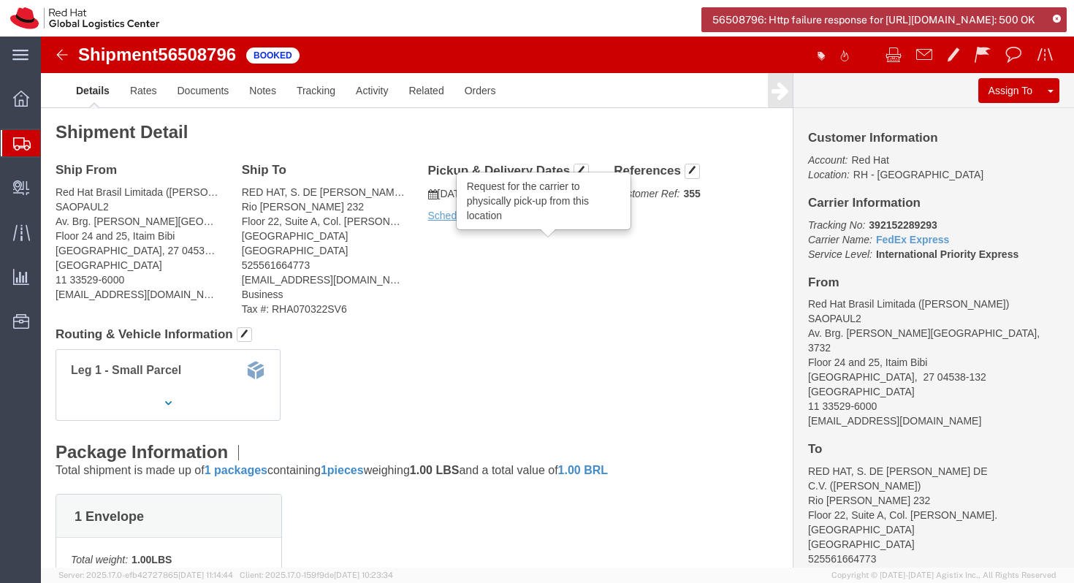
click icon
click at [1055, 23] on icon at bounding box center [1056, 19] width 8 height 8
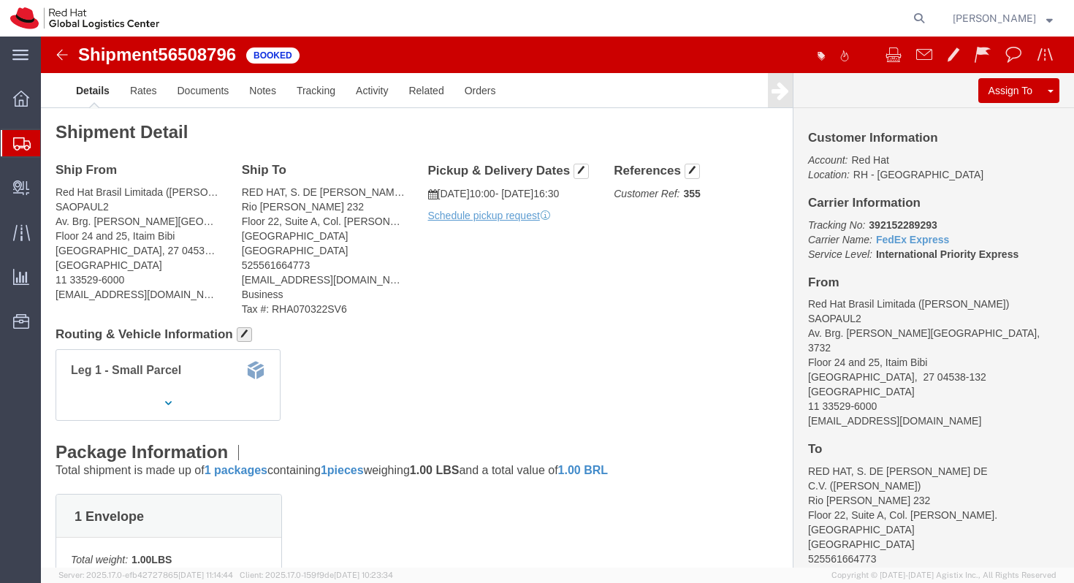
click span "button"
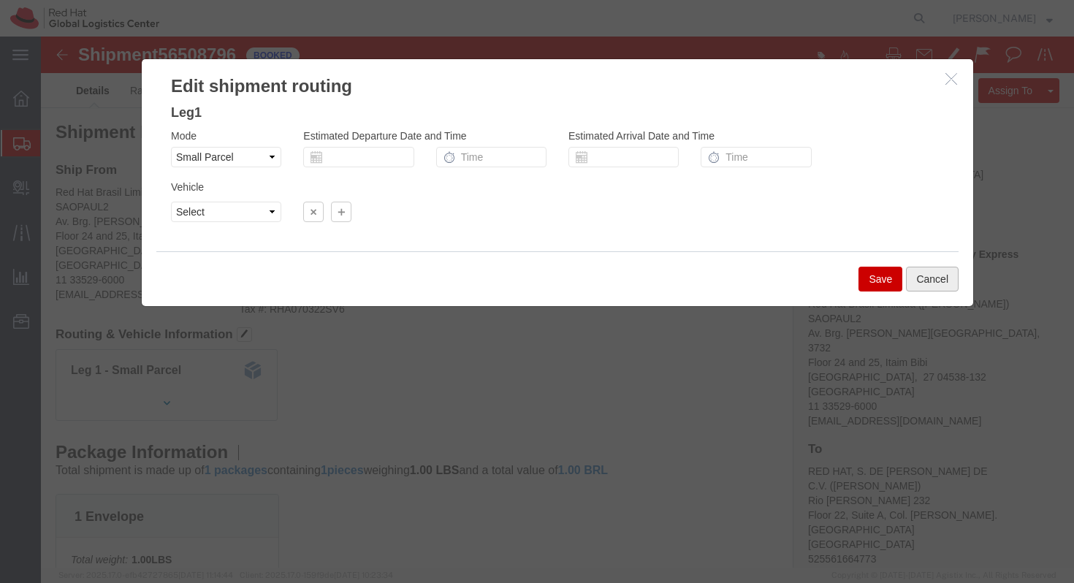
click button "Cancel"
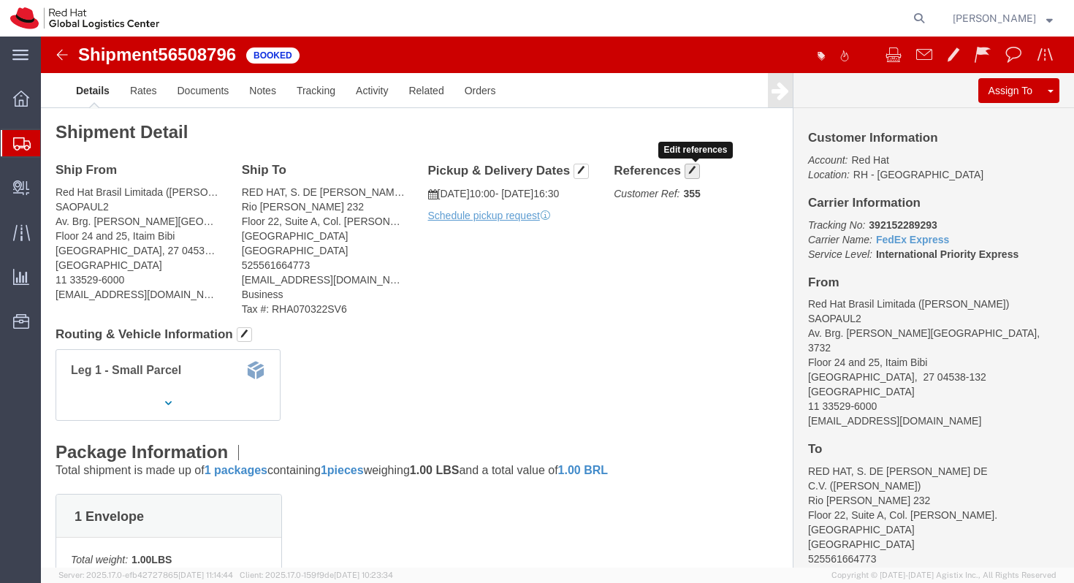
click span "button"
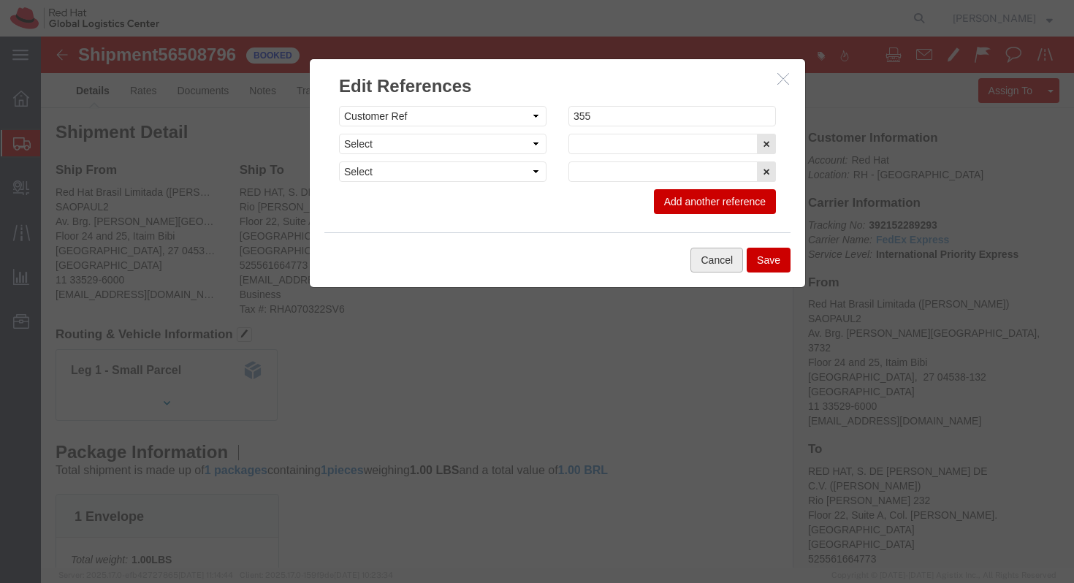
click button "Cancel"
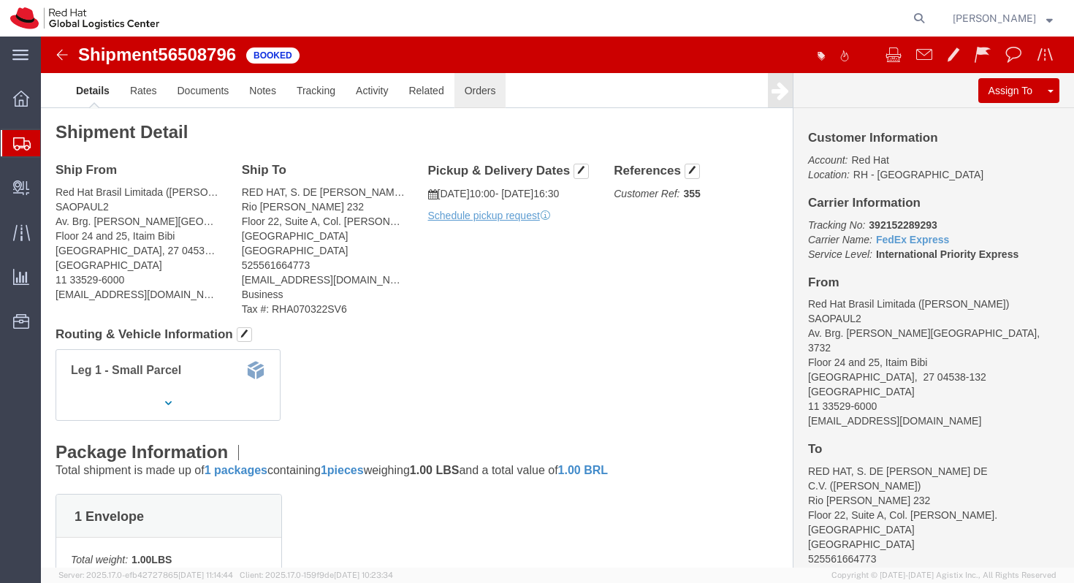
click link "Orders"
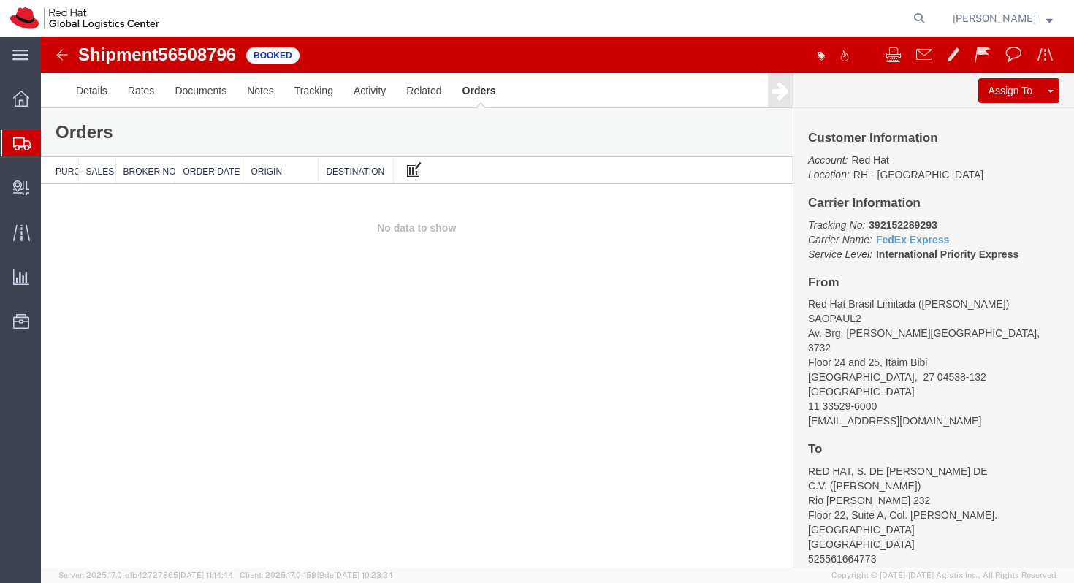
click at [400, 187] on td "No data to show" at bounding box center [417, 228] width 752 height 88
click at [409, 178] on button at bounding box center [414, 170] width 26 height 26
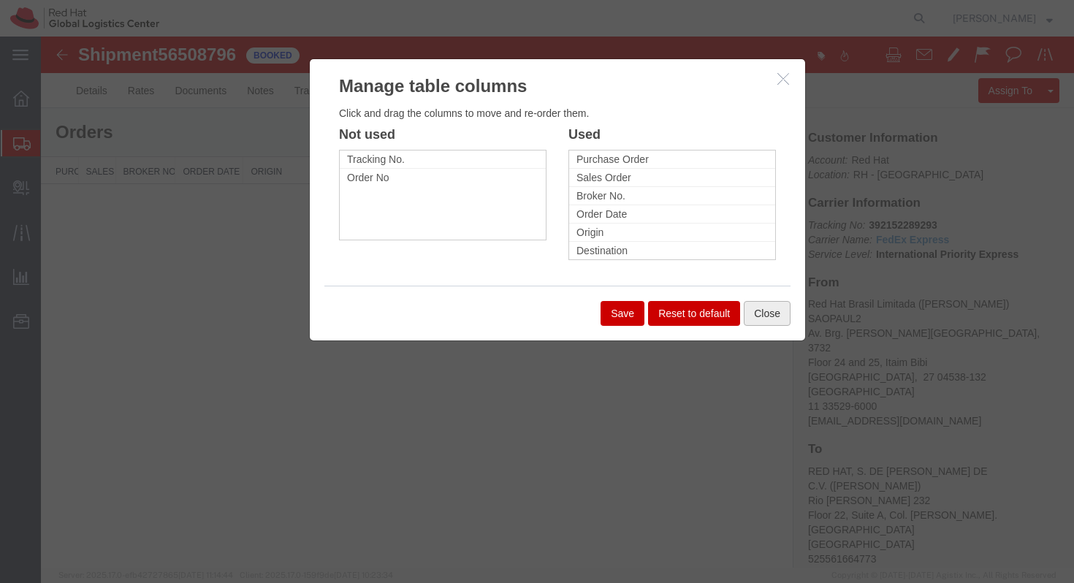
click at [762, 301] on button "Close" at bounding box center [767, 313] width 47 height 25
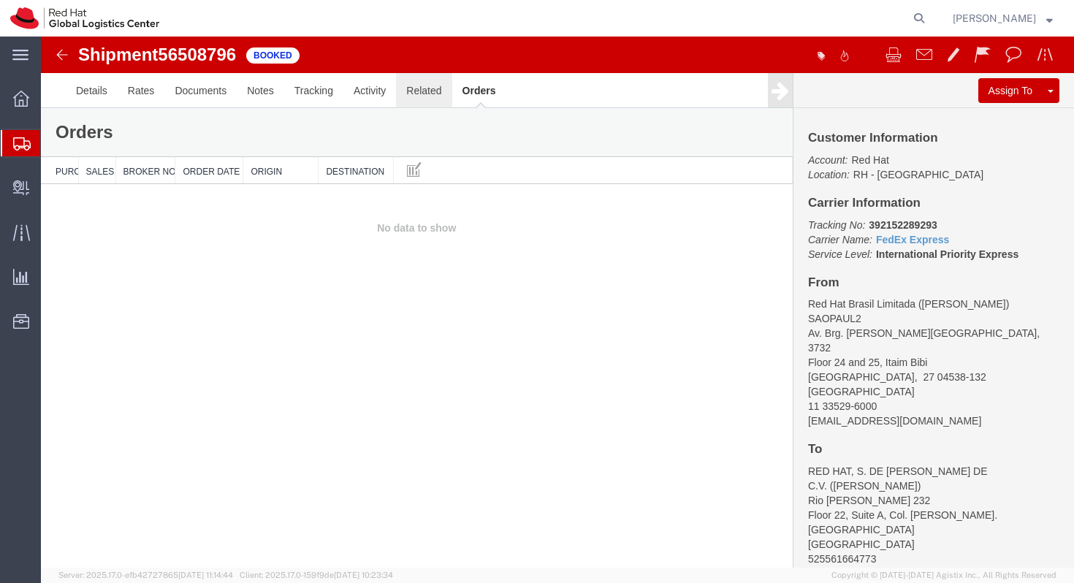
click at [414, 85] on link "Related" at bounding box center [424, 90] width 56 height 35
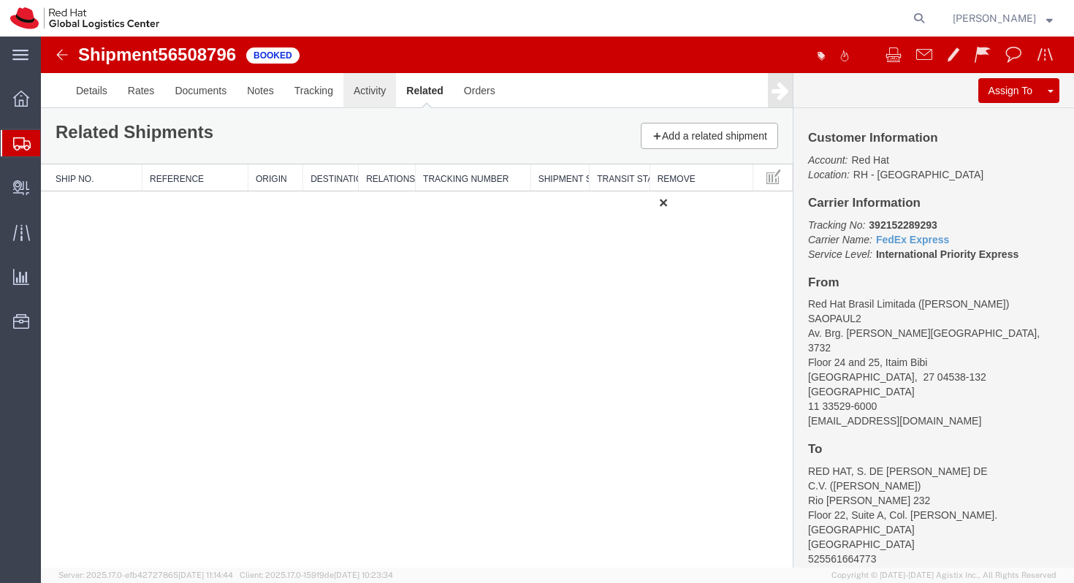
click at [378, 91] on link "Activity" at bounding box center [369, 90] width 53 height 35
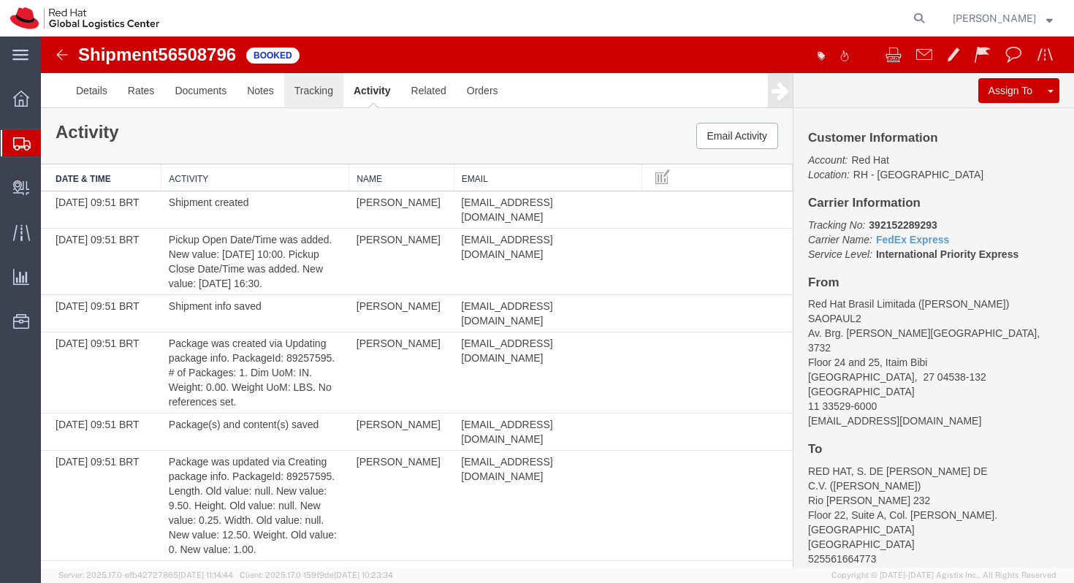
click at [325, 91] on link "Tracking" at bounding box center [313, 90] width 59 height 35
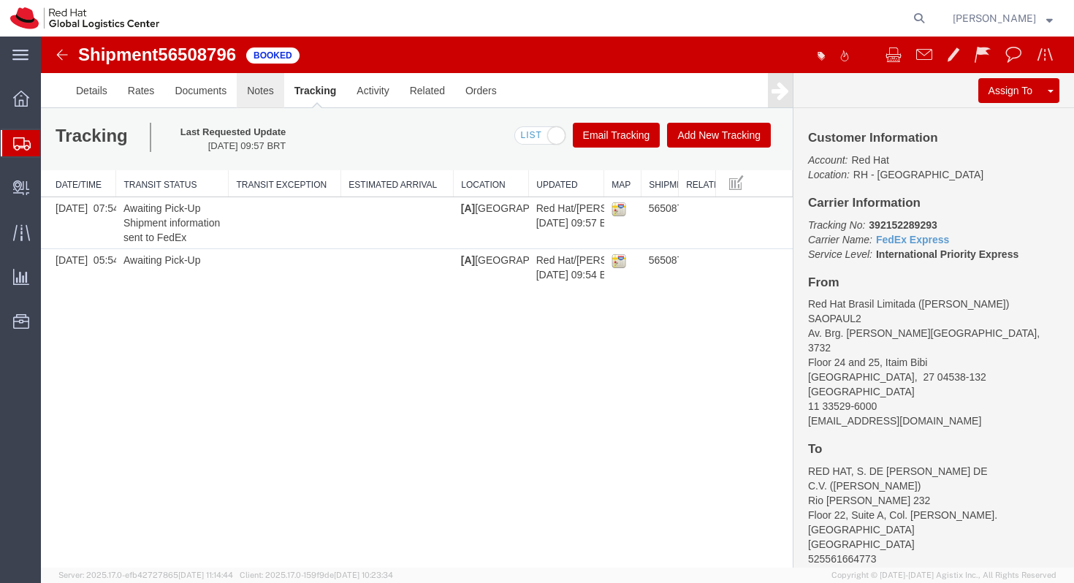
click at [263, 96] on link "Notes" at bounding box center [260, 90] width 47 height 35
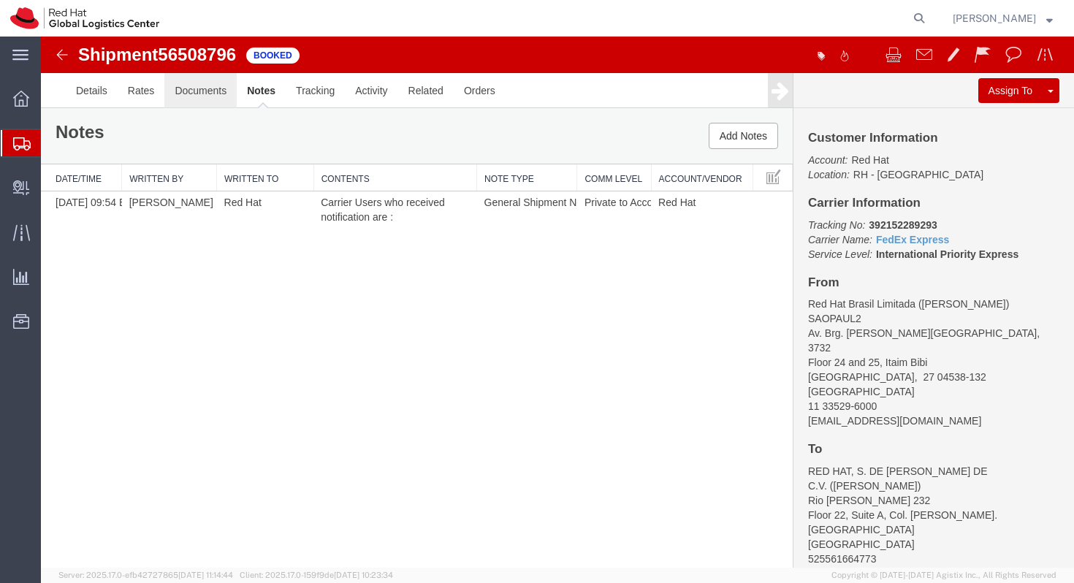
click at [227, 99] on link "Documents" at bounding box center [200, 90] width 72 height 35
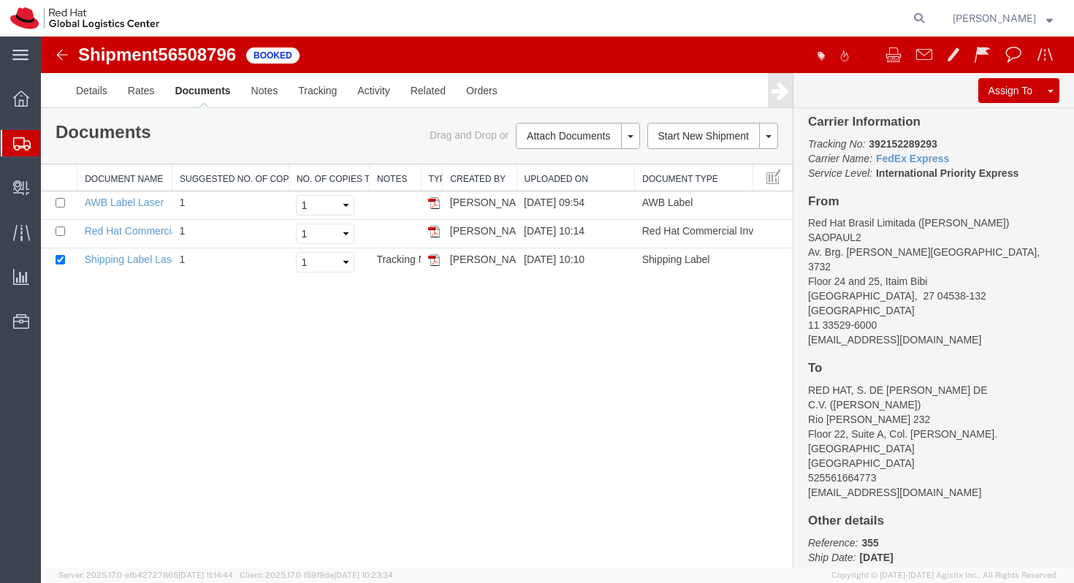
scroll to position [145, 0]
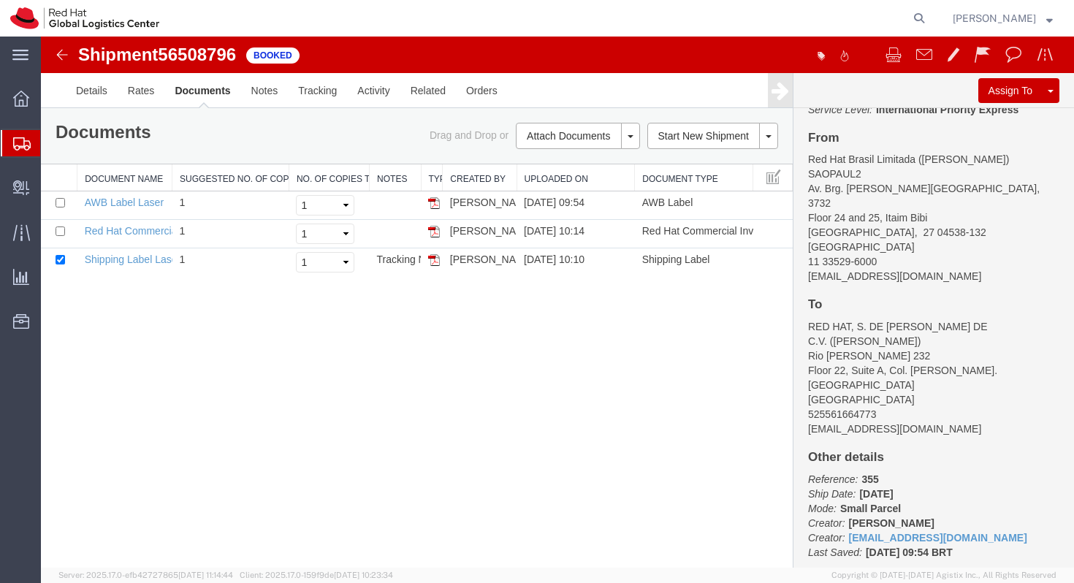
click at [196, 89] on link "Documents" at bounding box center [202, 90] width 76 height 35
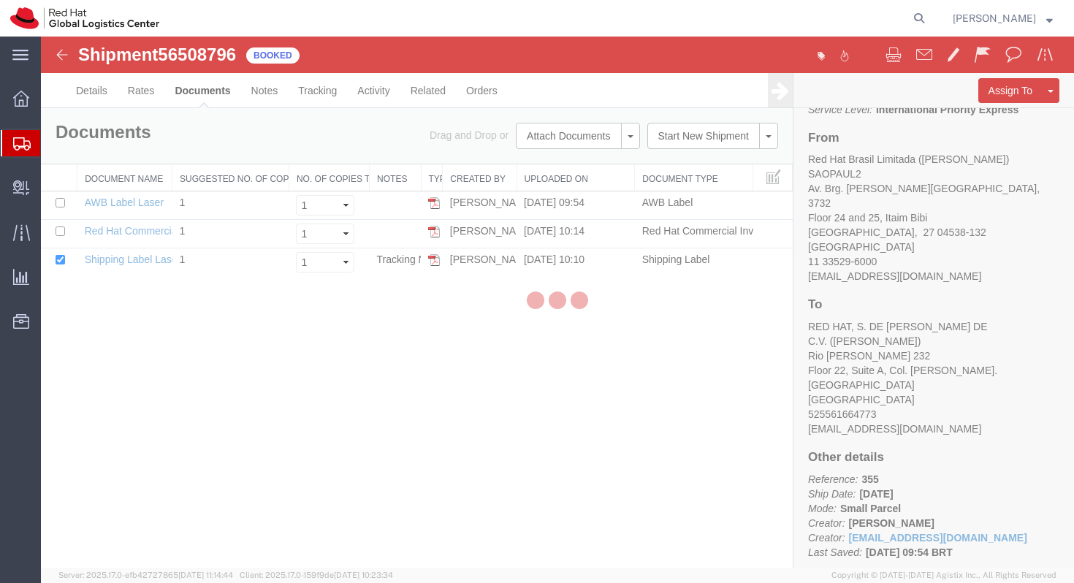
click at [150, 90] on div at bounding box center [557, 302] width 1033 height 531
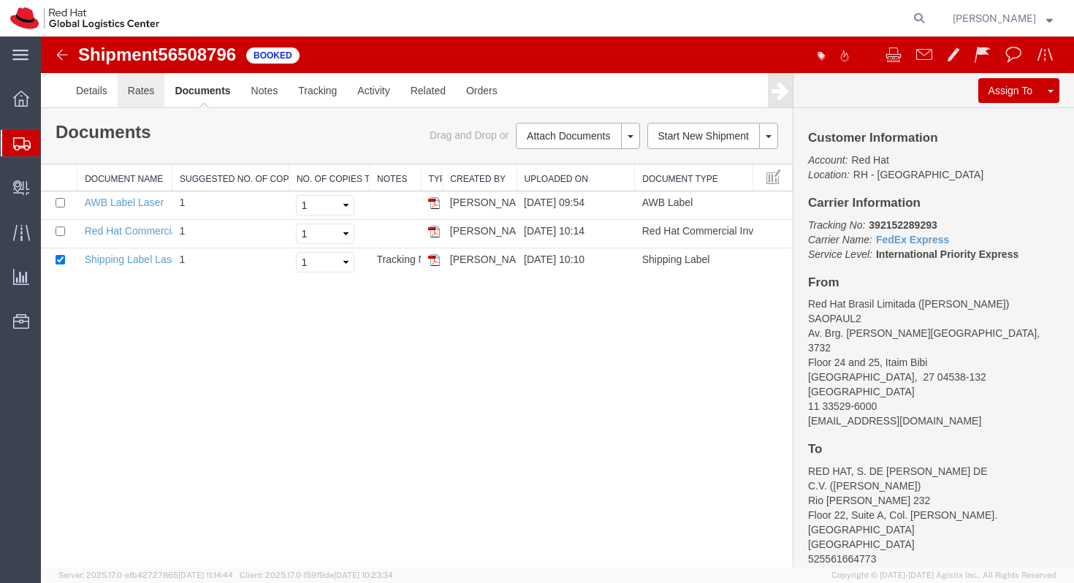
click at [152, 91] on link "Rates" at bounding box center [141, 90] width 47 height 35
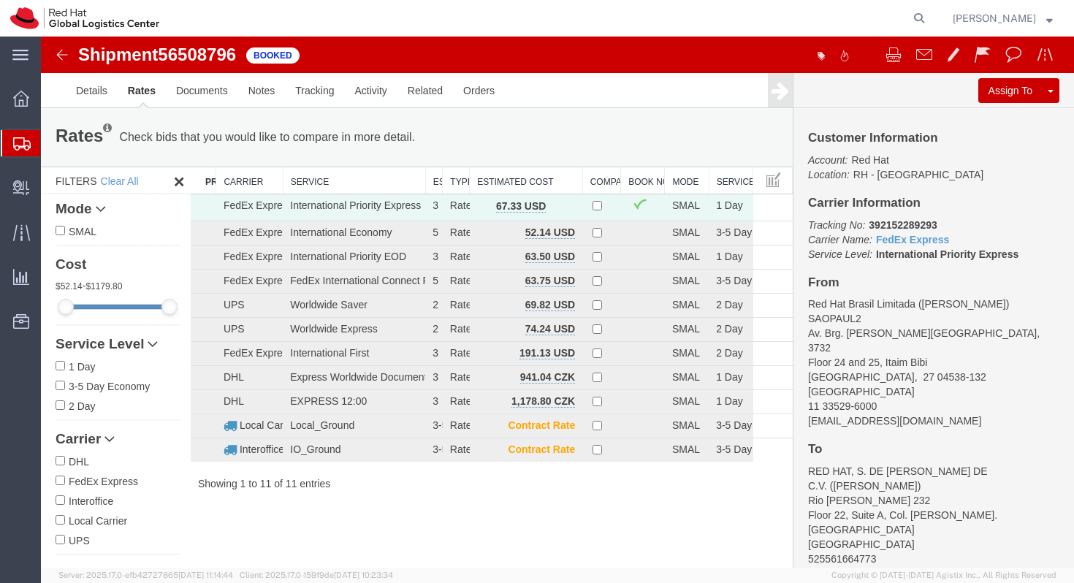
scroll to position [44, 0]
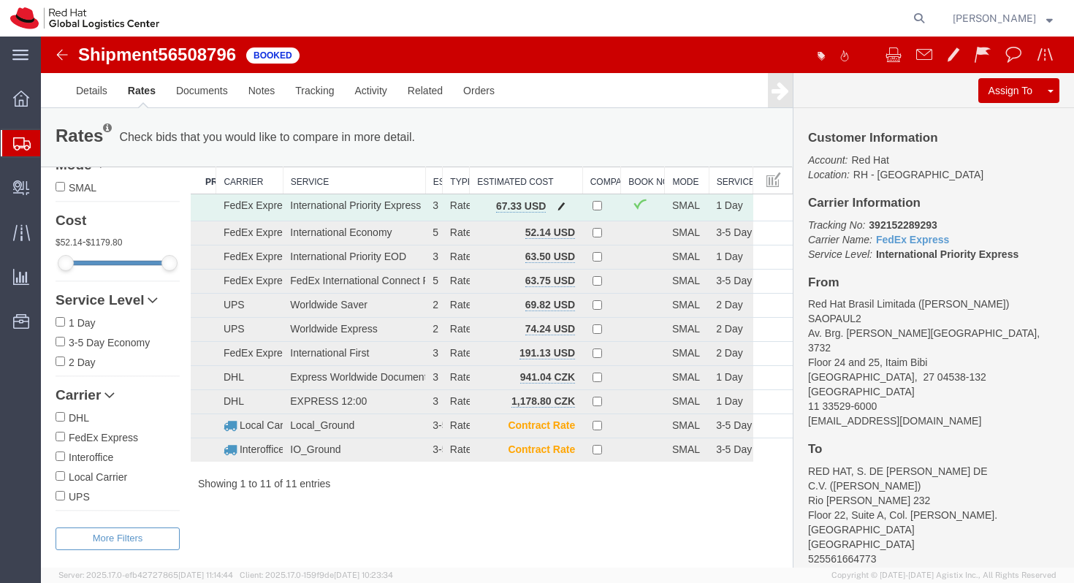
click at [565, 206] on span "button" at bounding box center [561, 206] width 8 height 10
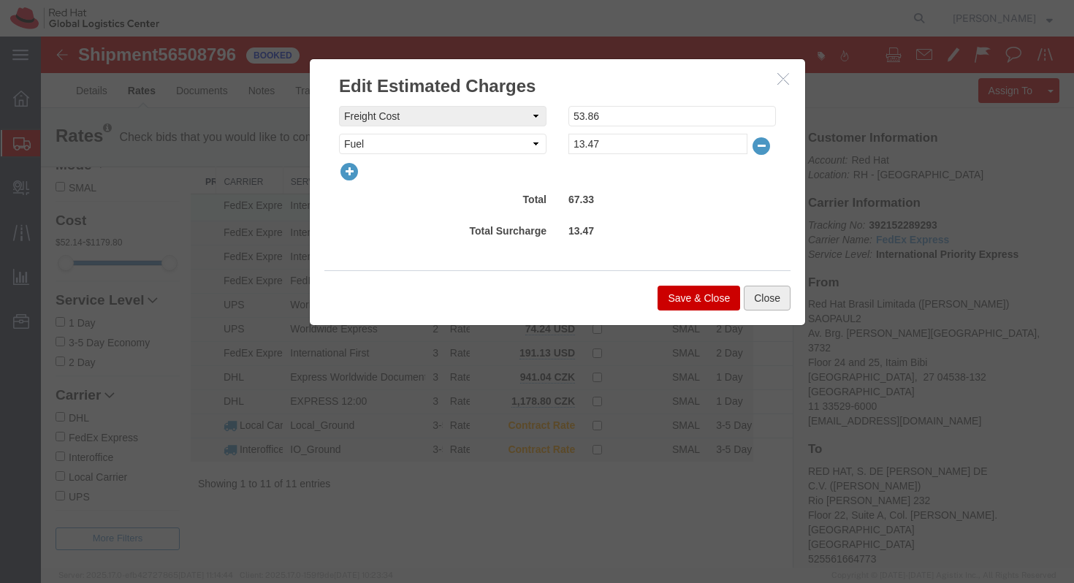
click at [774, 300] on button "Close" at bounding box center [767, 298] width 47 height 25
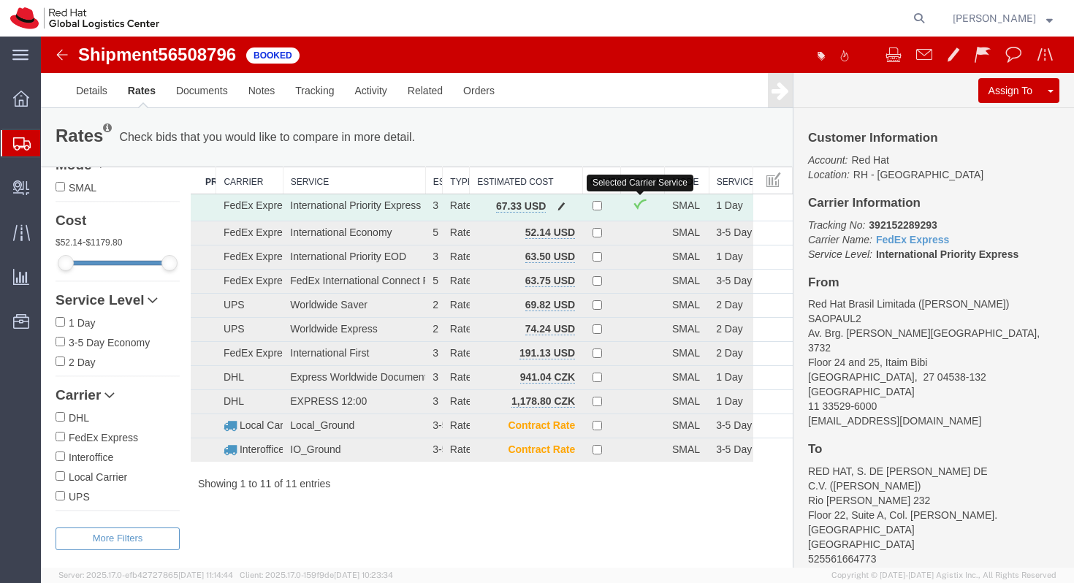
click at [643, 207] on span at bounding box center [639, 203] width 15 height 12
click at [80, 88] on link "Details" at bounding box center [92, 90] width 52 height 35
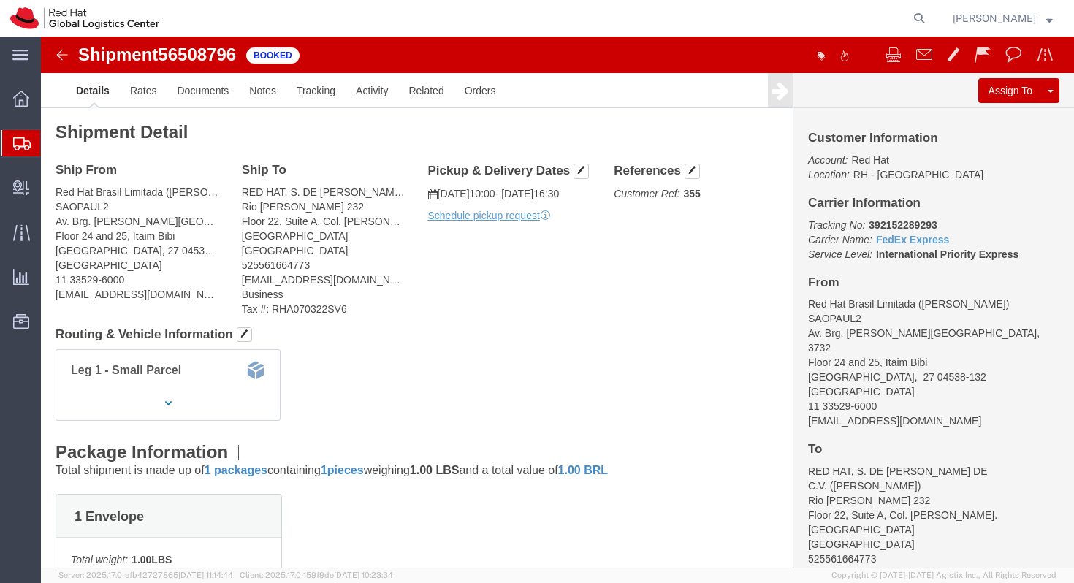
click img
